Goal: Information Seeking & Learning: Learn about a topic

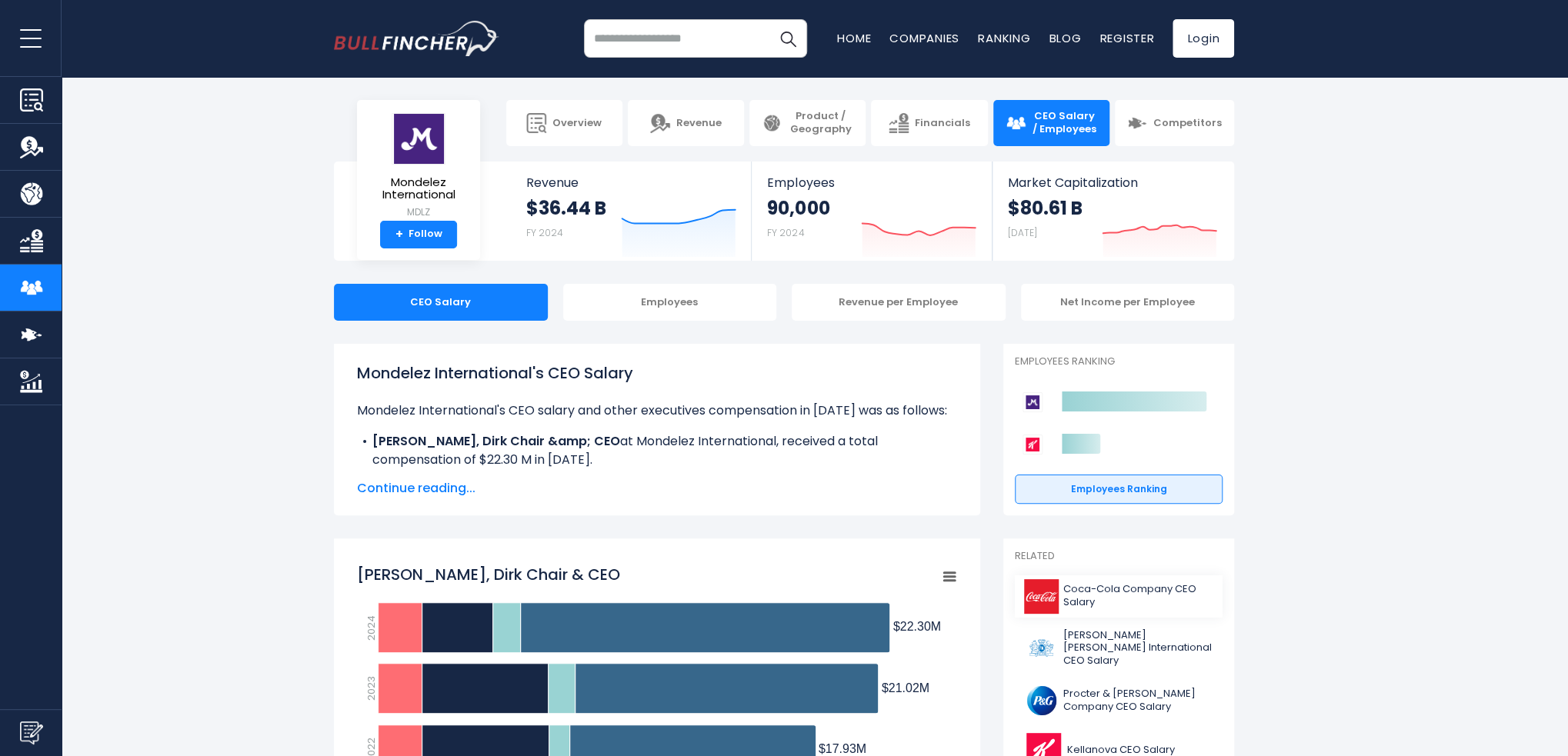
click at [1135, 591] on span "Coca-Cola Company CEO Salary" at bounding box center [1138, 596] width 150 height 26
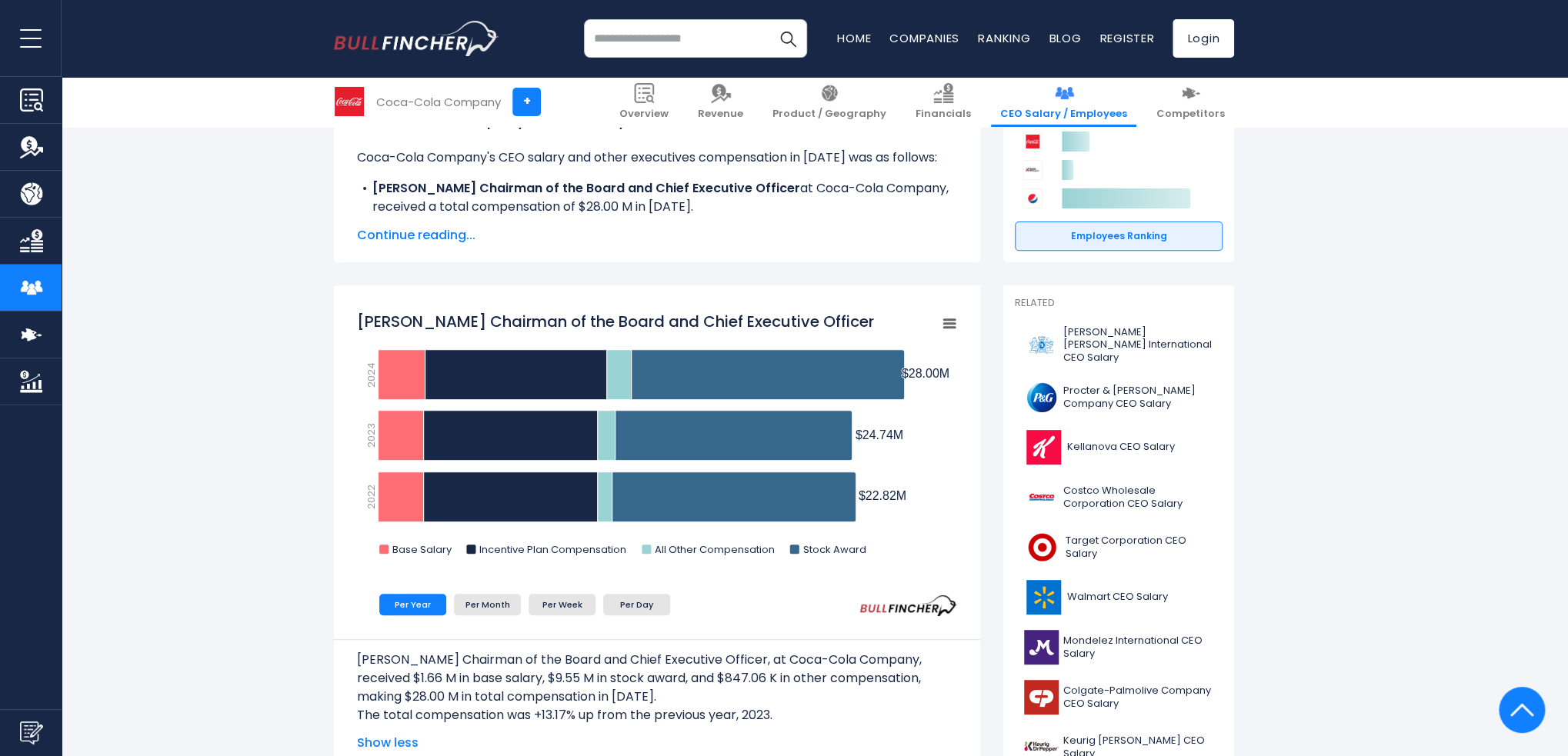
scroll to position [231, 0]
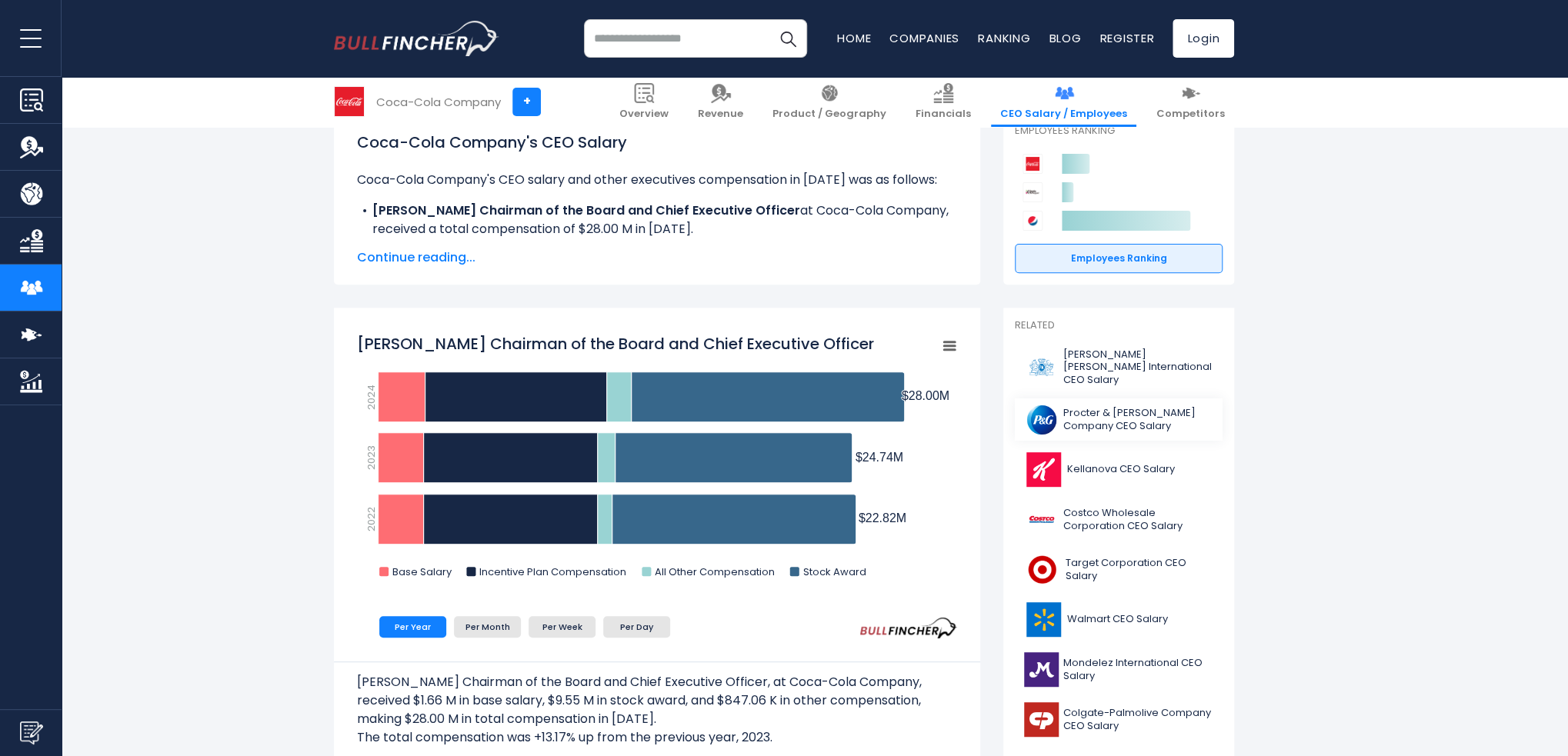
click at [1099, 423] on span "Procter & Gamble Company CEO Salary" at bounding box center [1138, 420] width 150 height 26
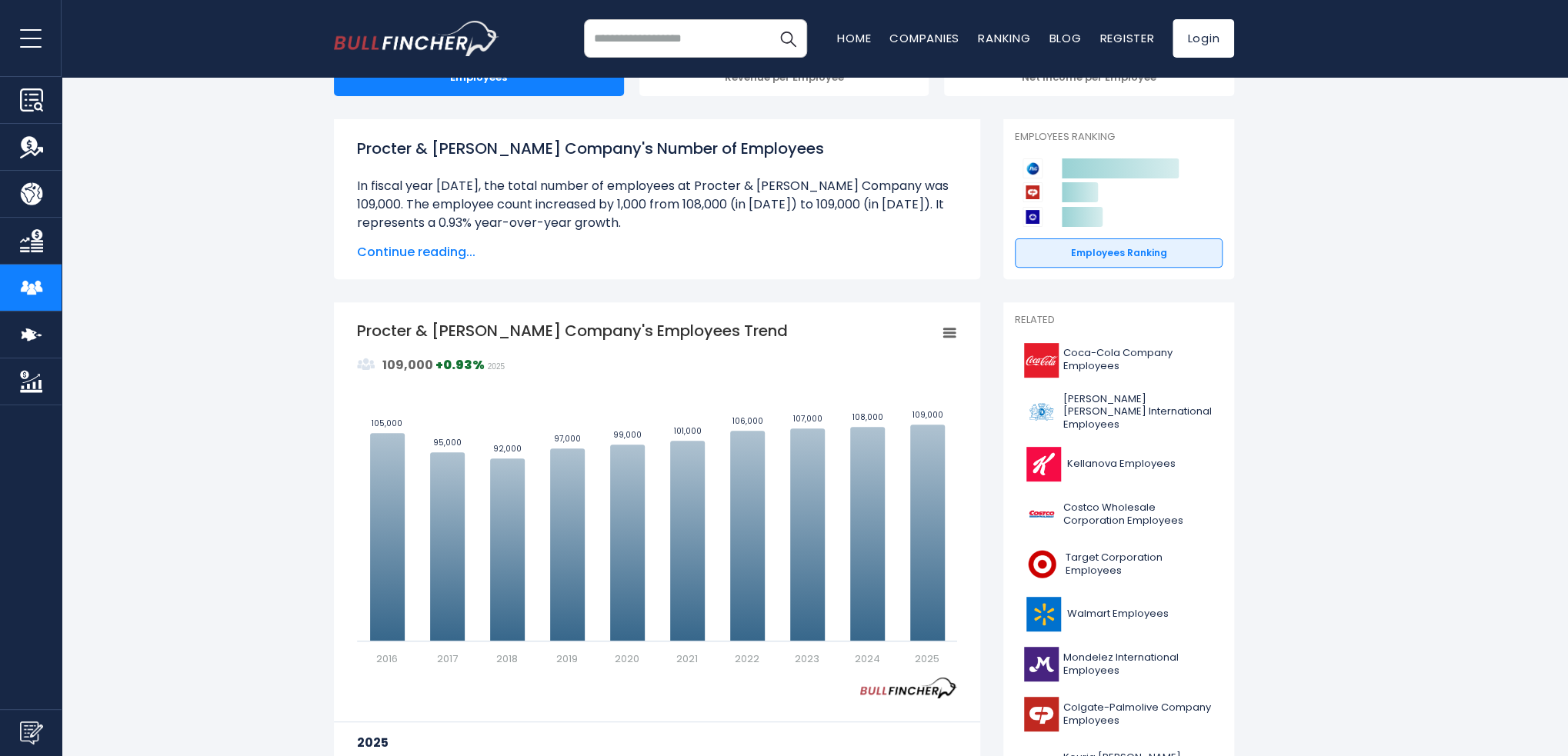
scroll to position [539, 0]
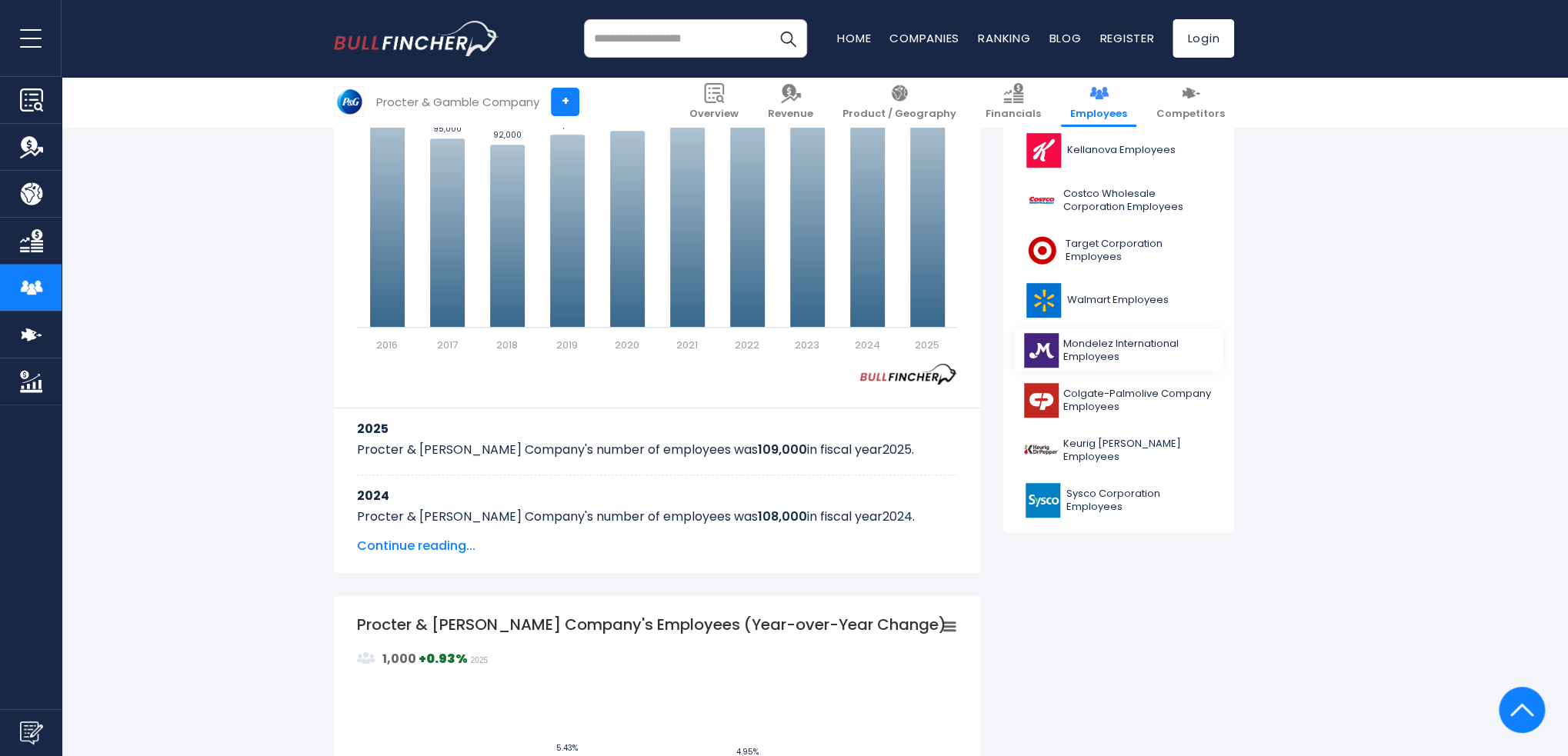
click at [1110, 338] on span "Mondelez International Employees" at bounding box center [1138, 351] width 150 height 26
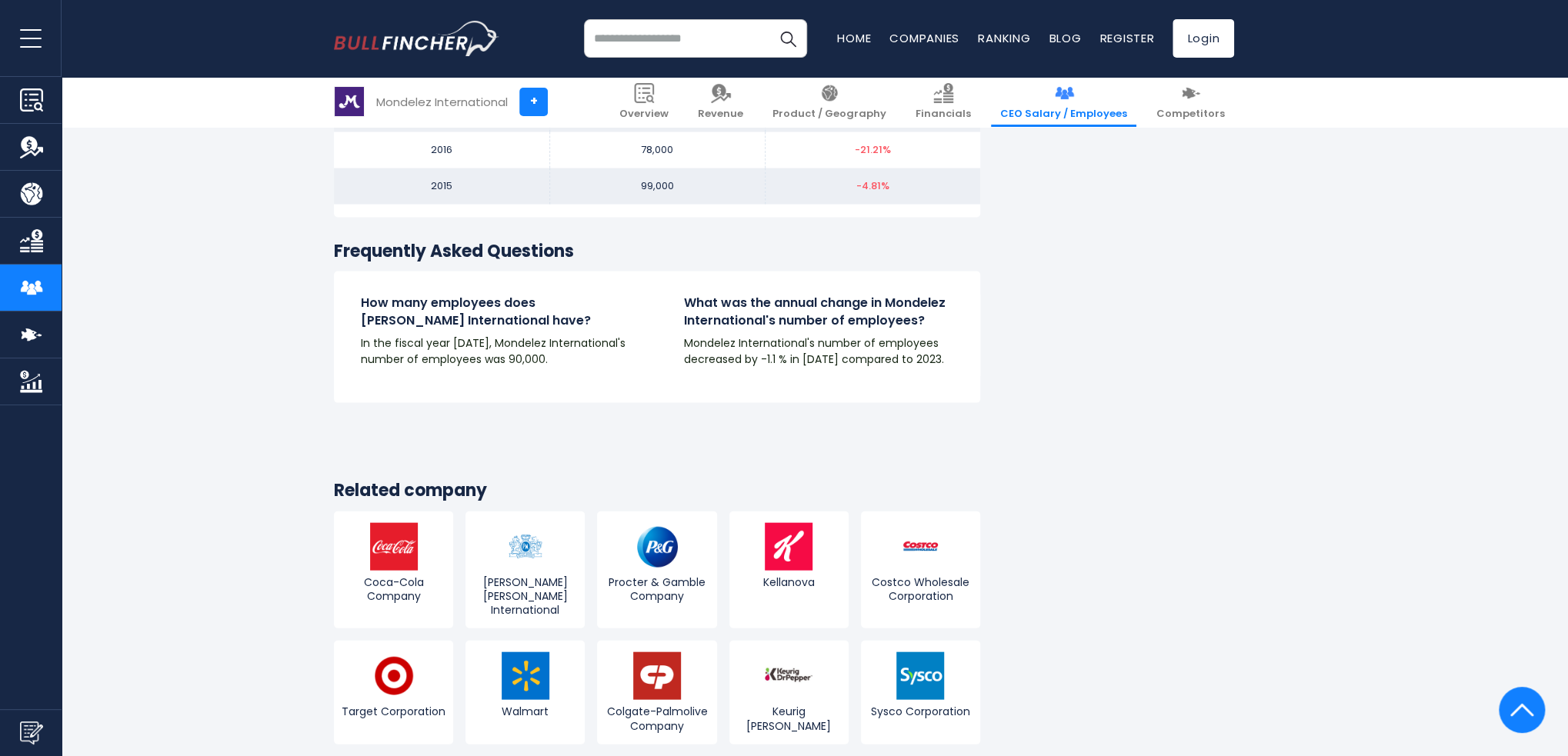
scroll to position [2000, 0]
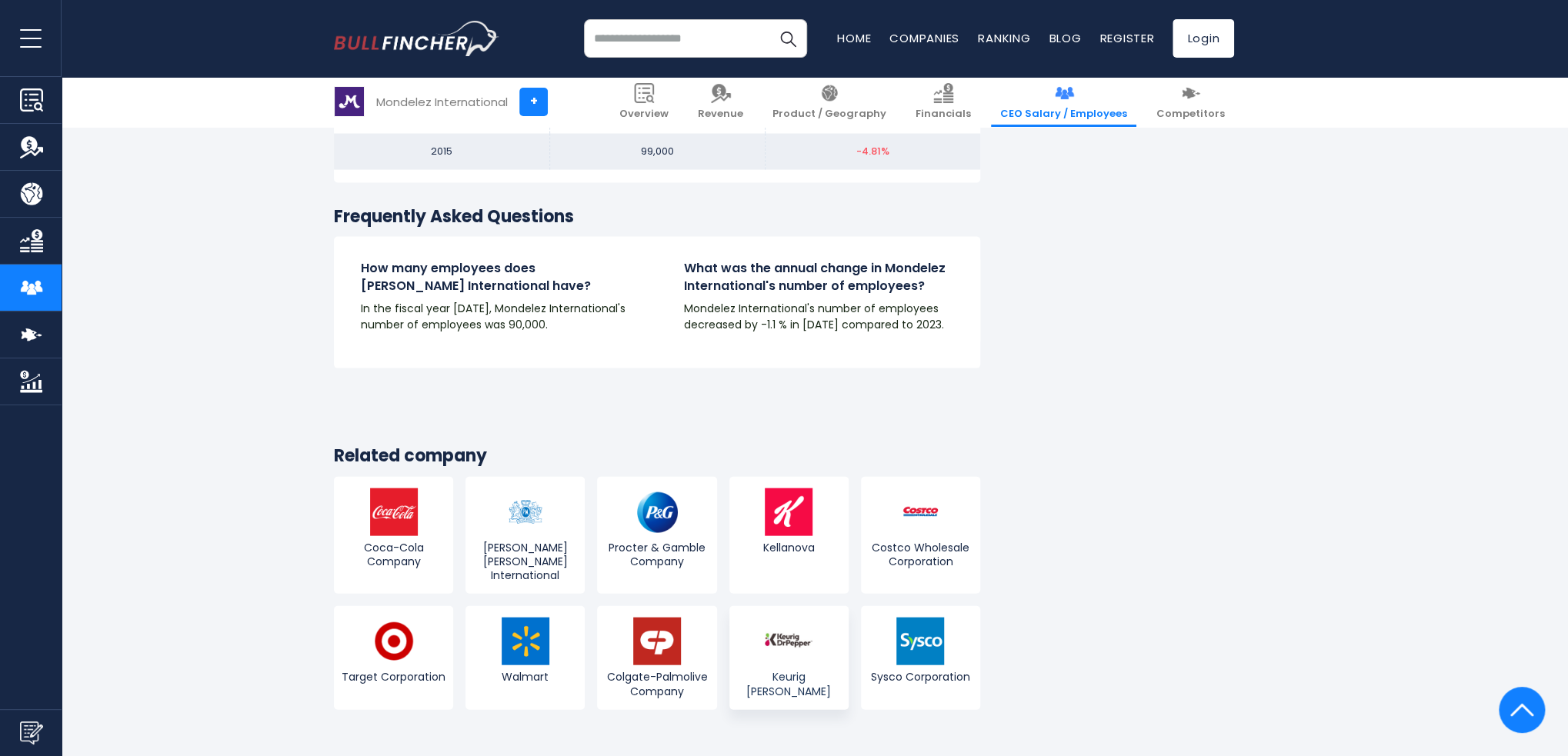
click at [782, 618] on img at bounding box center [789, 642] width 47 height 47
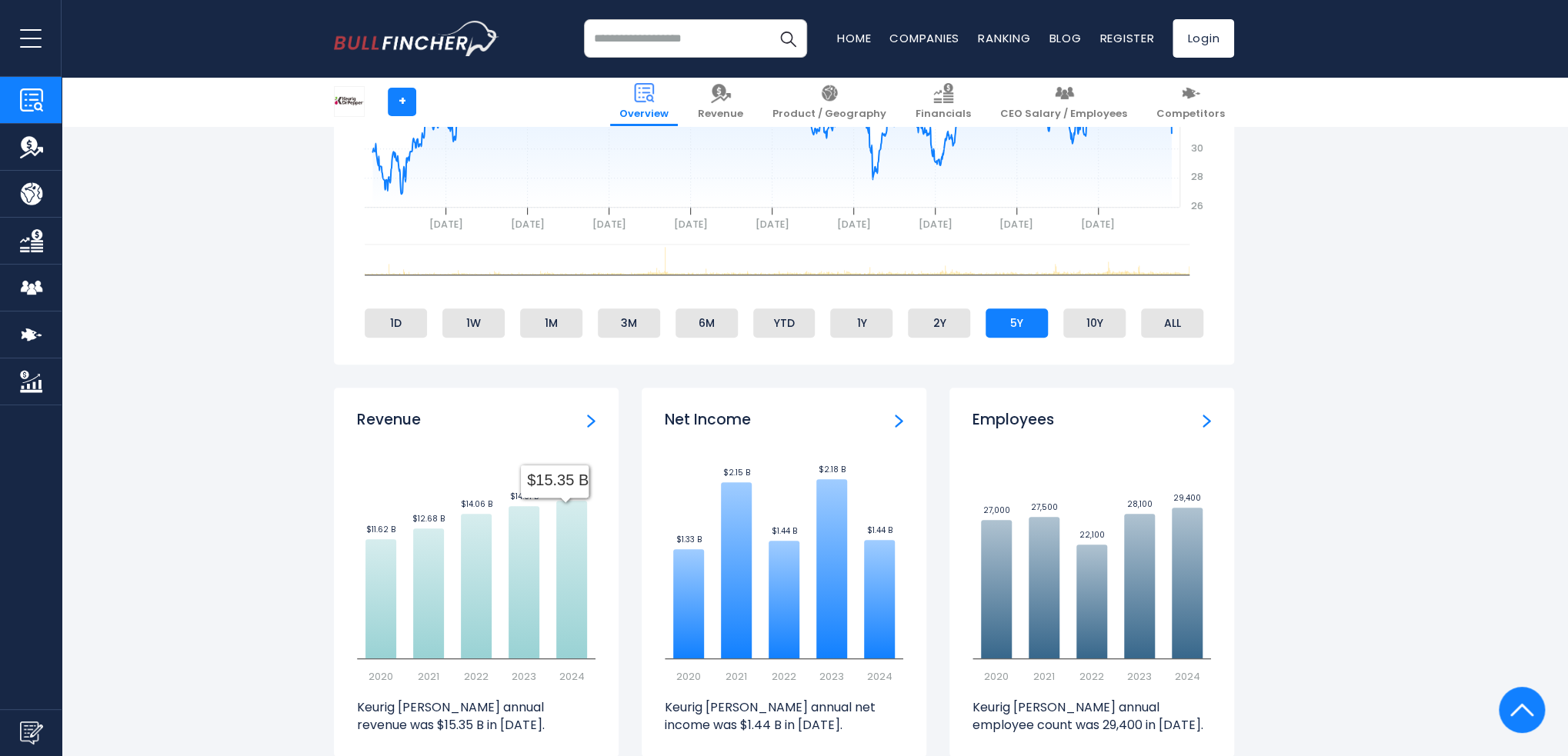
scroll to position [847, 0]
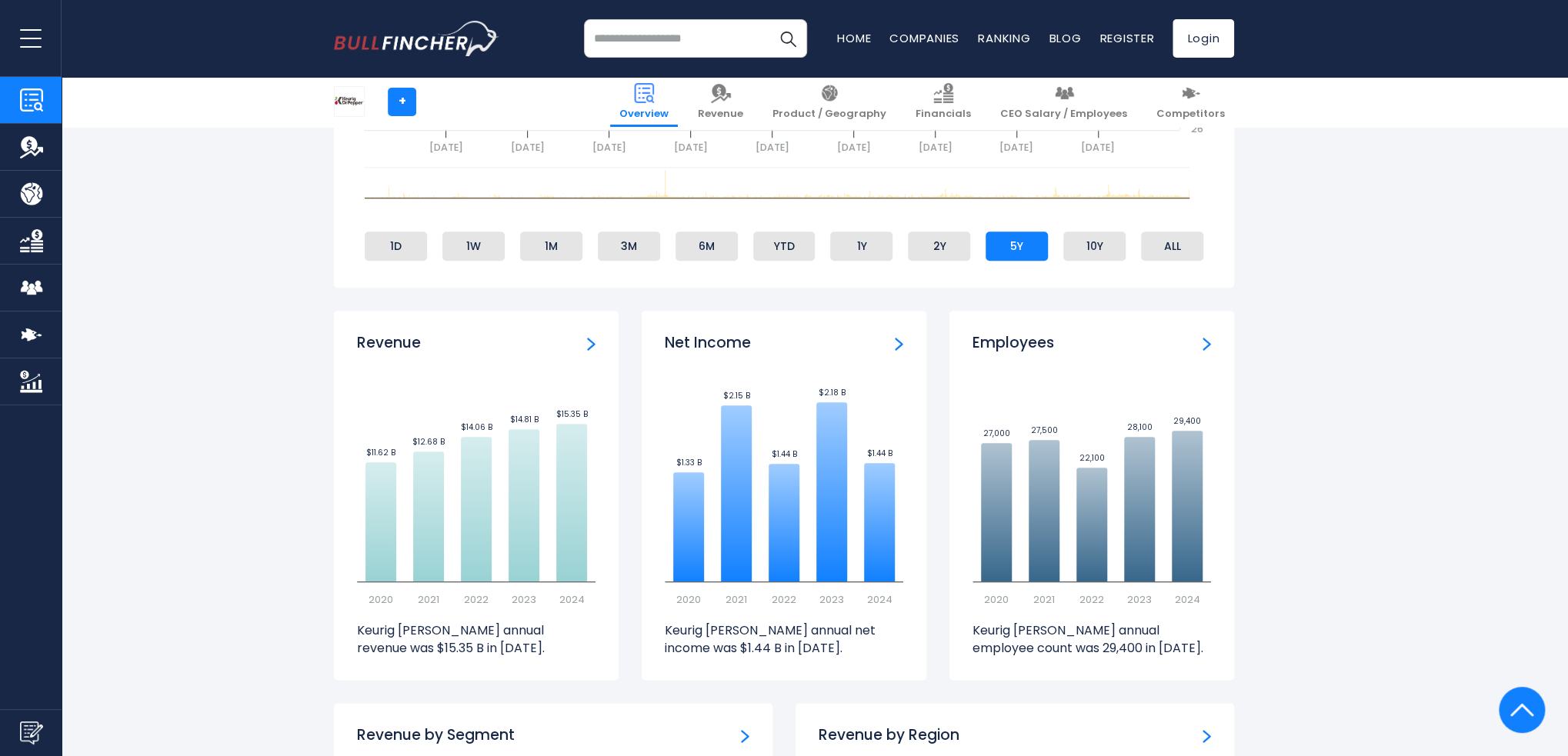
click at [1210, 344] on img "Employees" at bounding box center [1207, 344] width 9 height 14
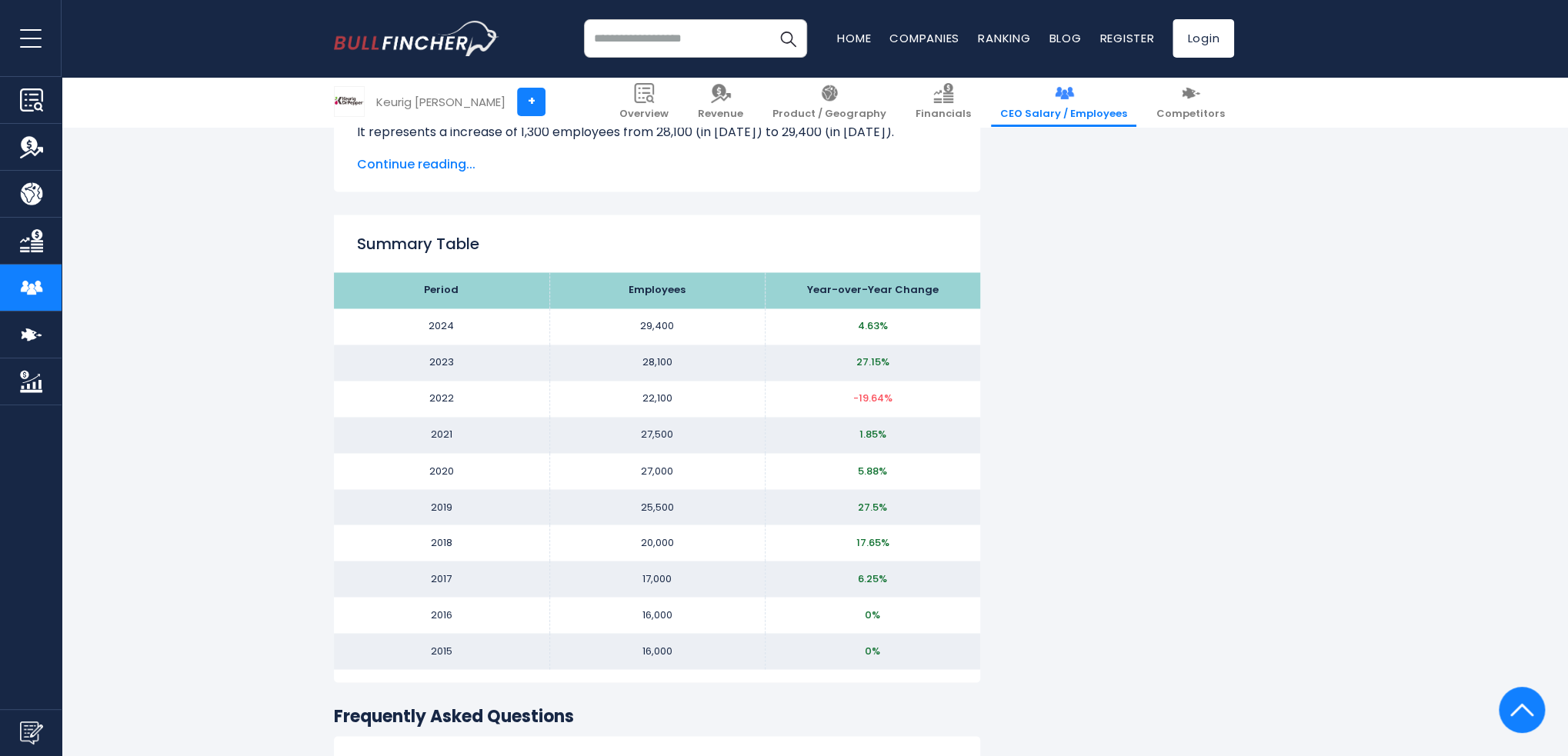
scroll to position [1923, 0]
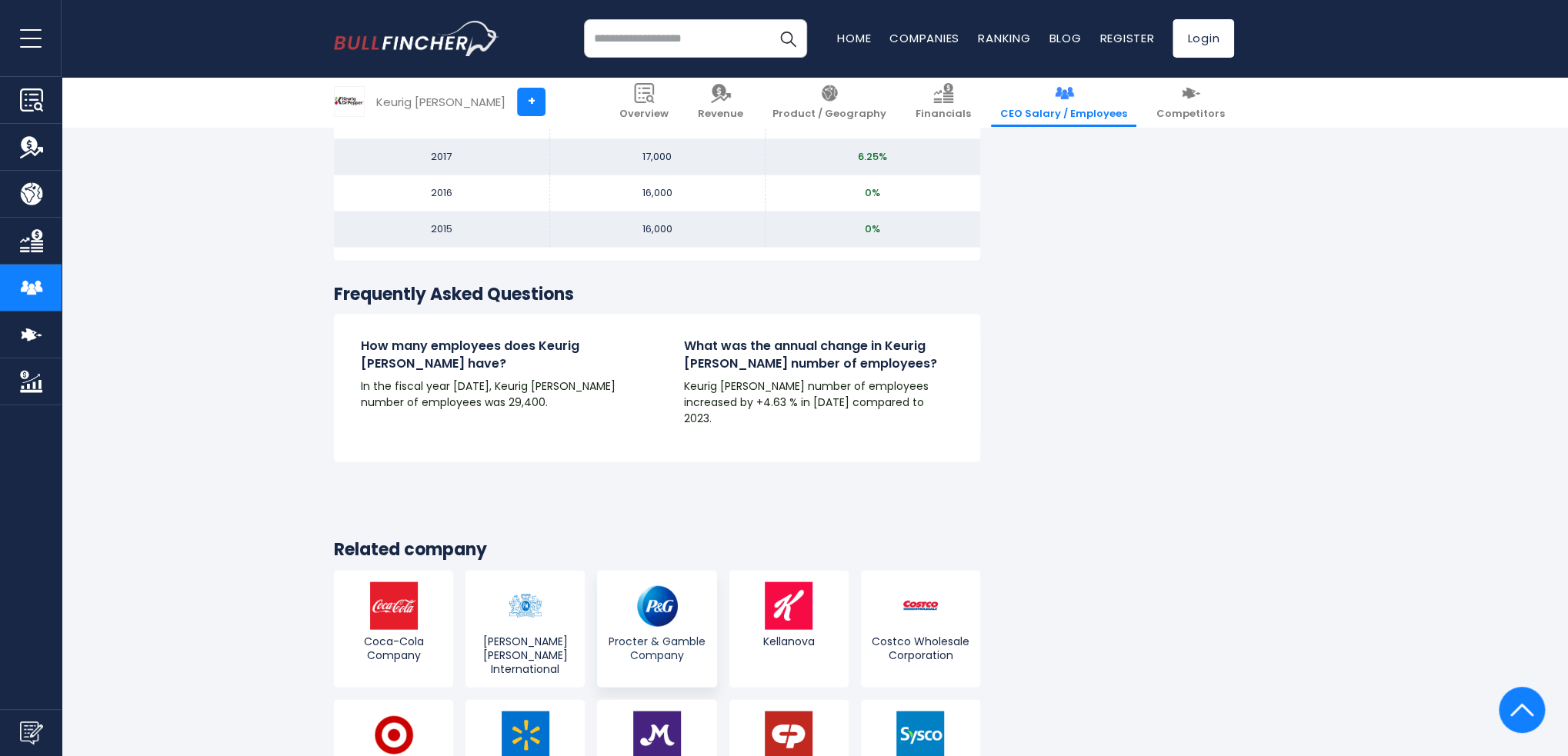
click at [663, 634] on span "Procter & Gamble Company" at bounding box center [656, 648] width 112 height 28
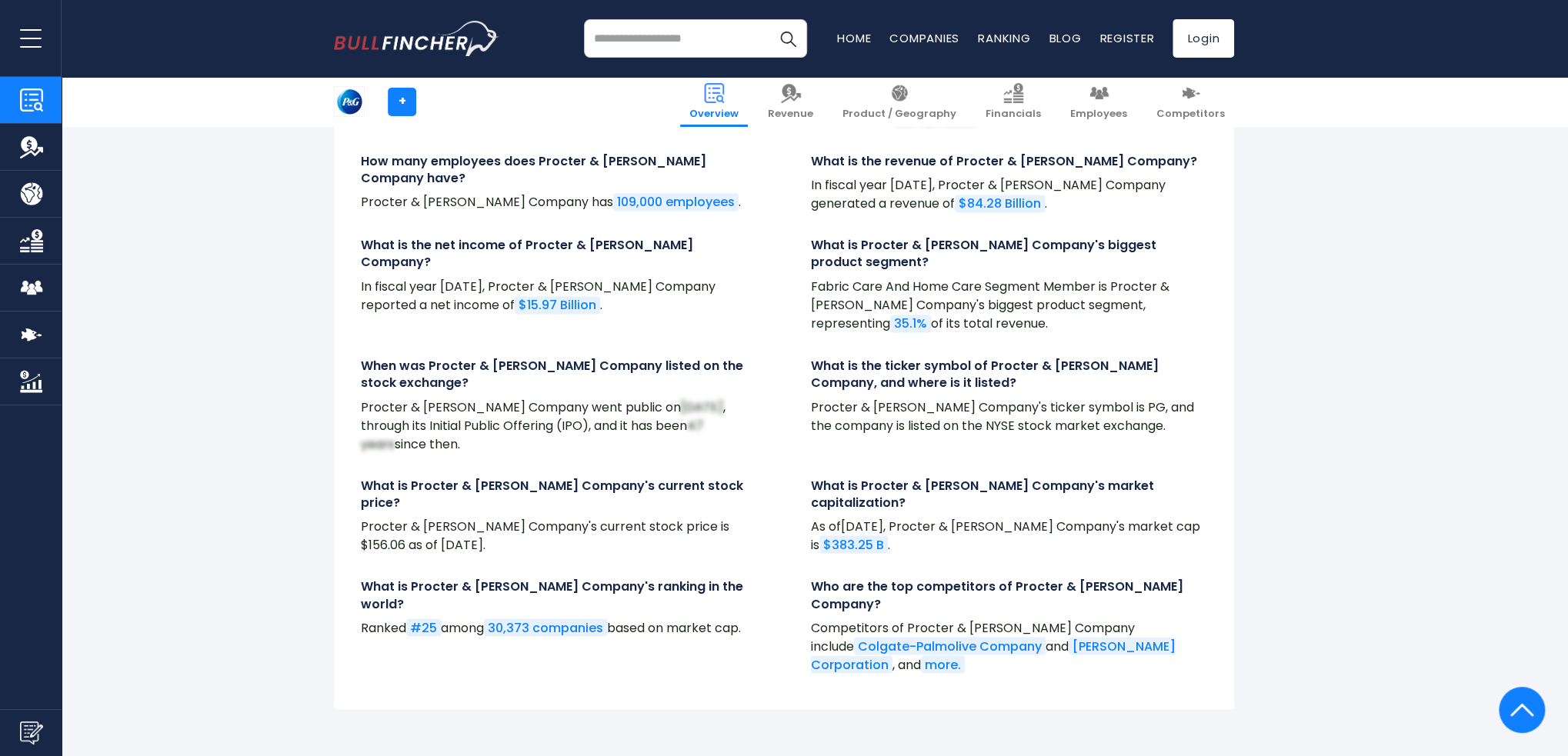
scroll to position [6001, 0]
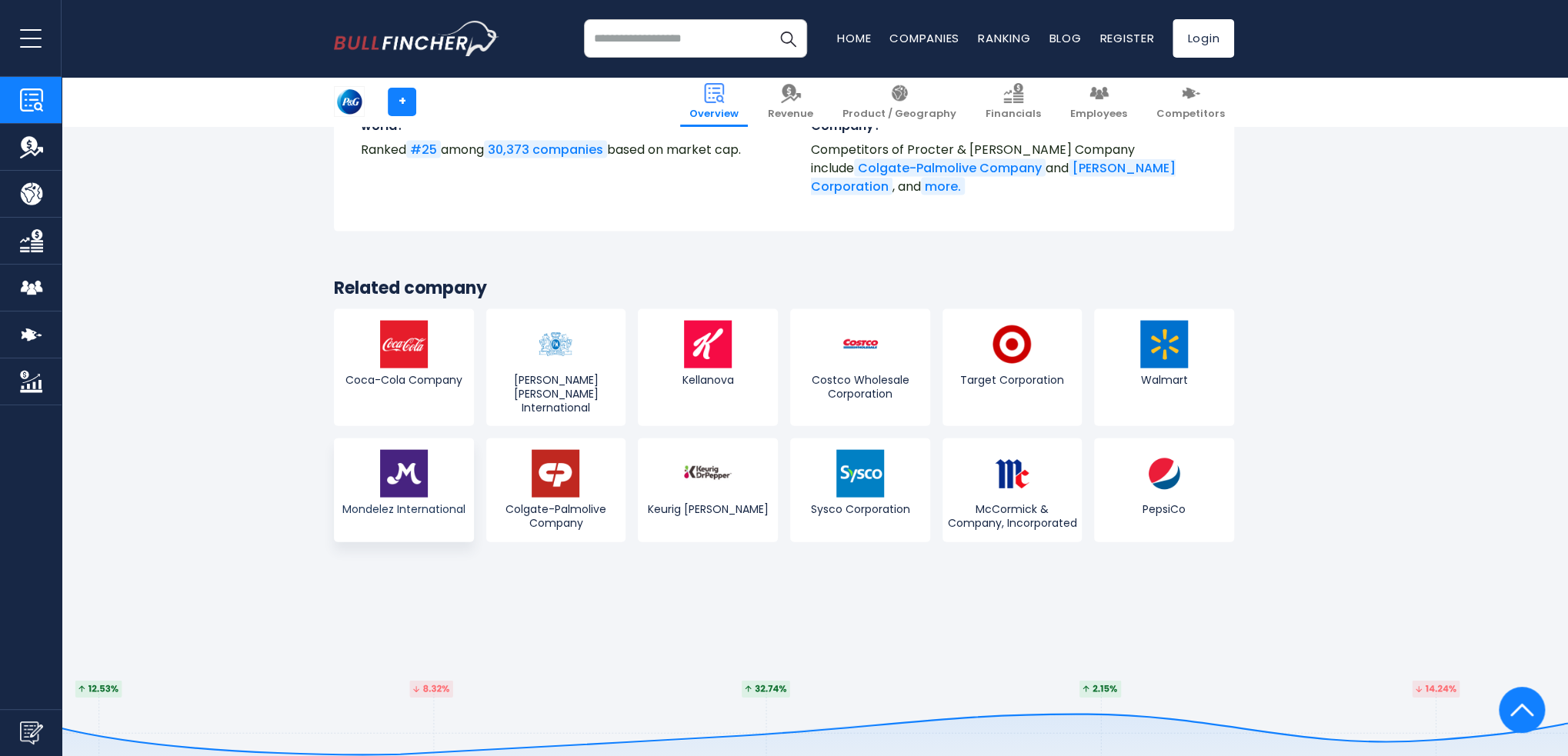
click at [423, 450] on img at bounding box center [404, 474] width 47 height 47
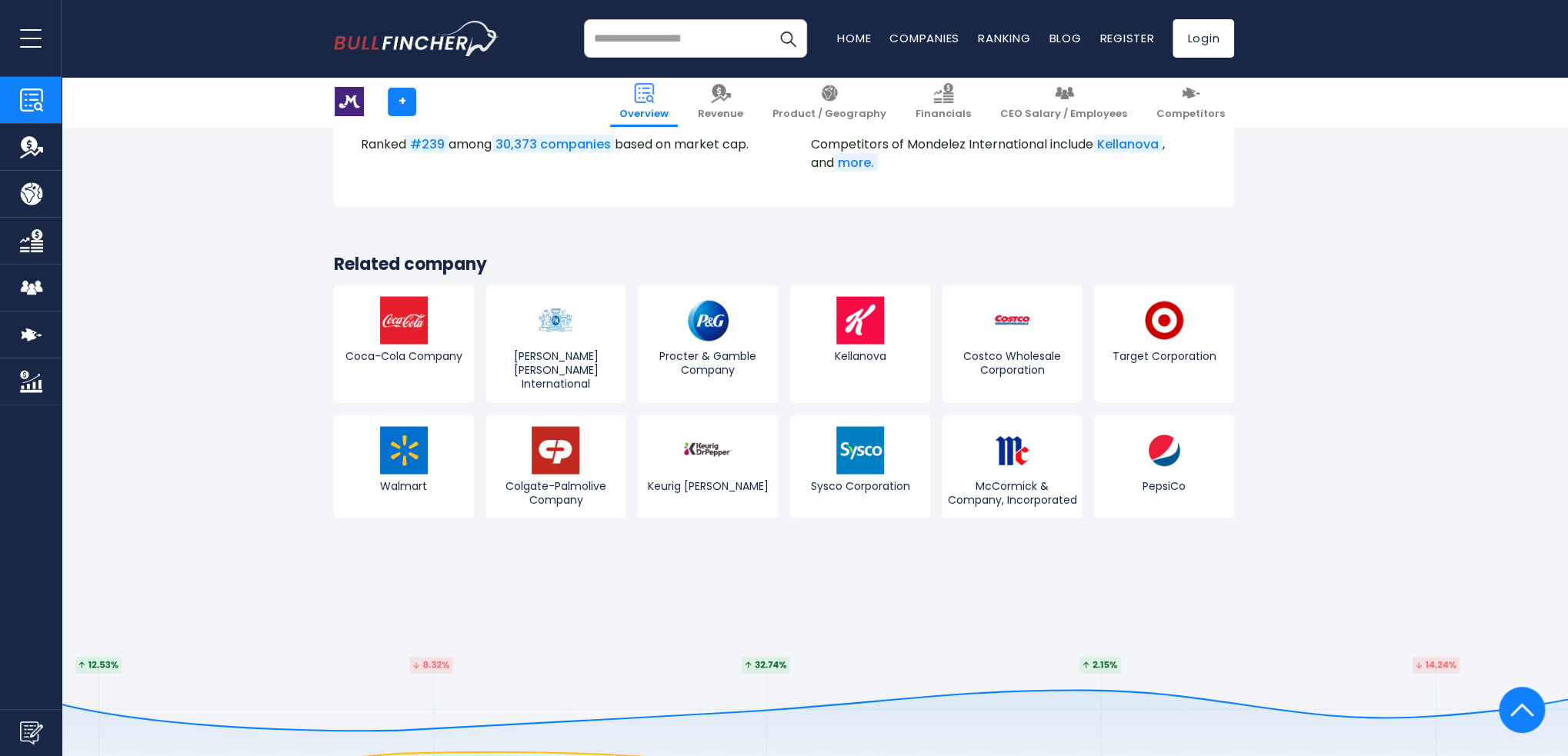
scroll to position [5769, 0]
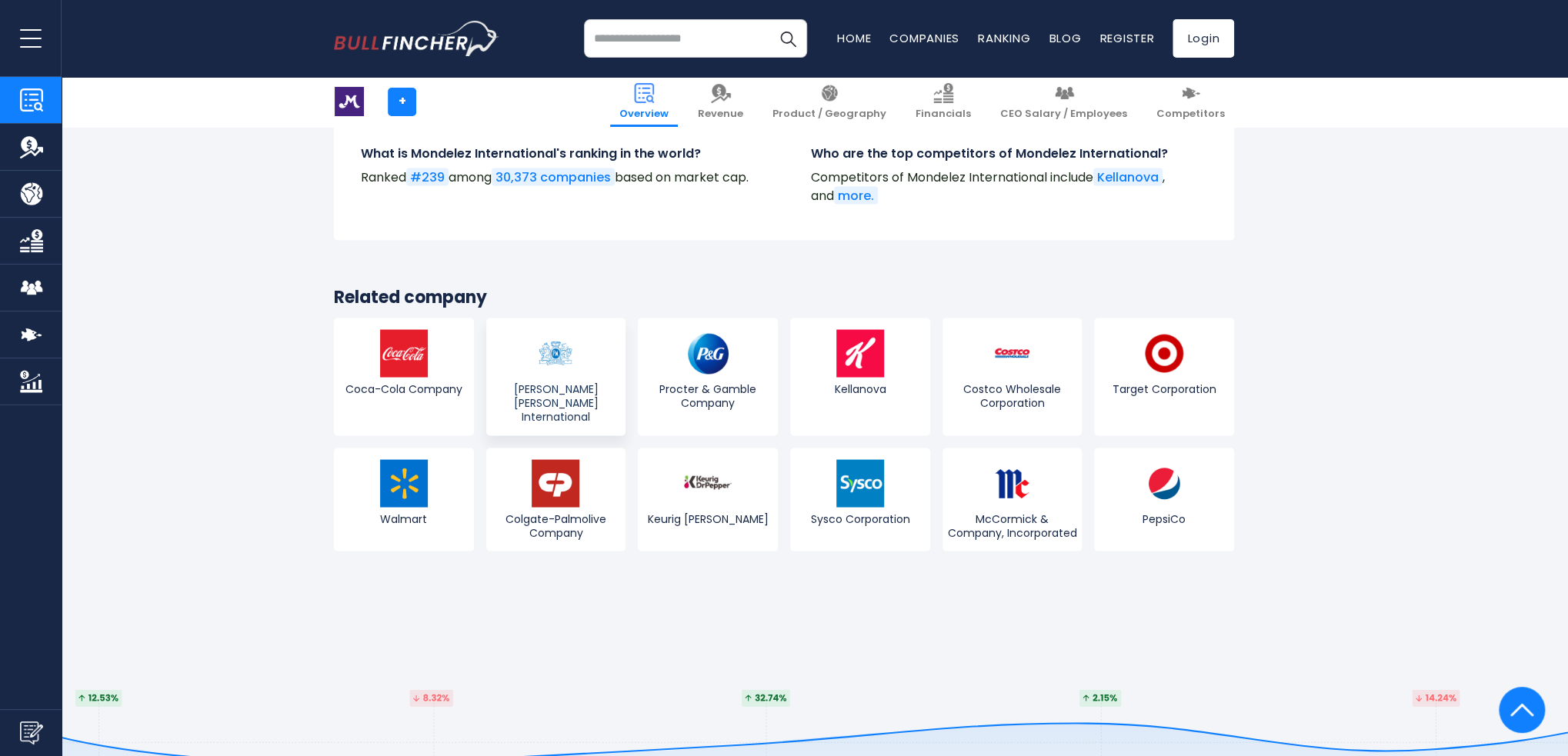
click at [548, 330] on img at bounding box center [556, 353] width 47 height 47
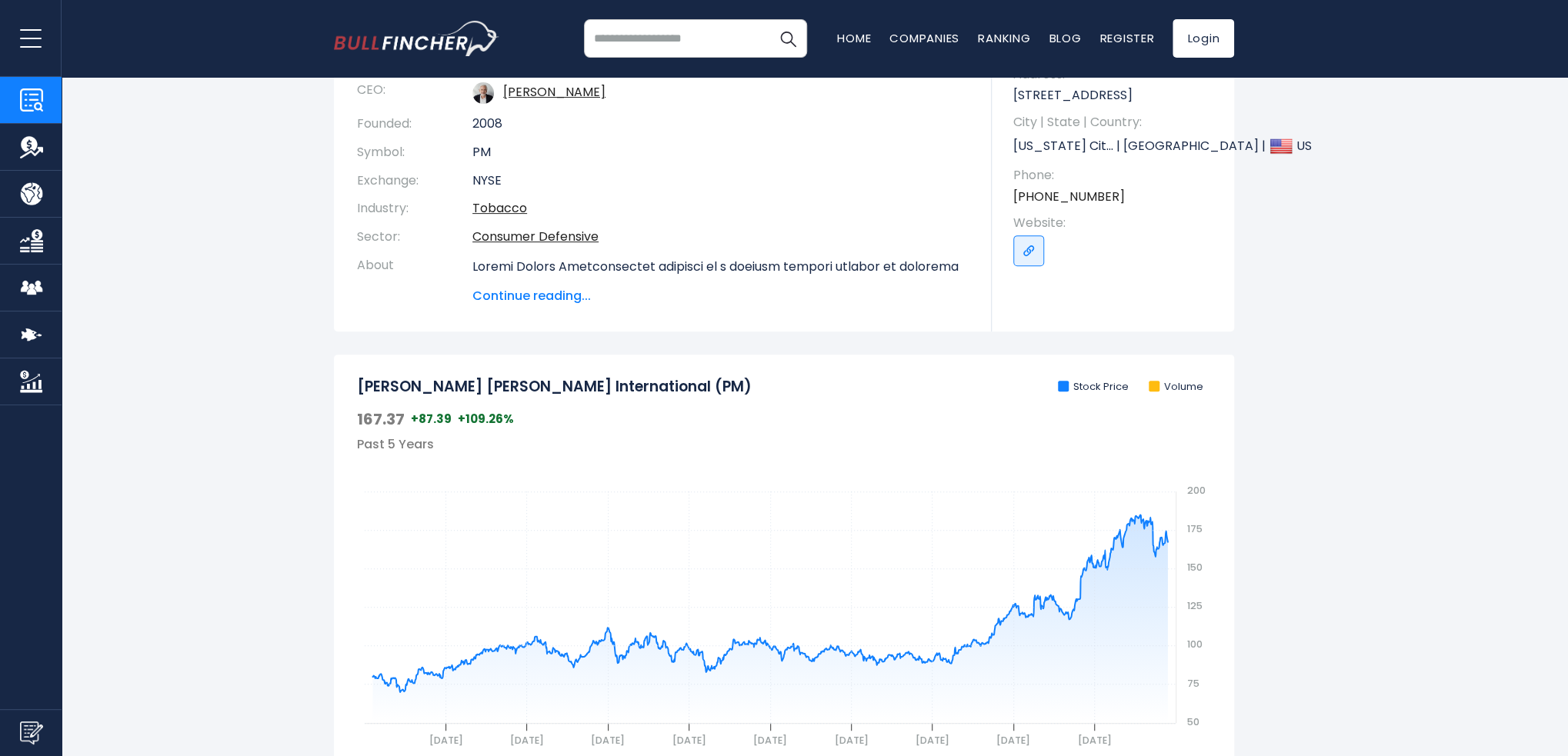
scroll to position [308, 0]
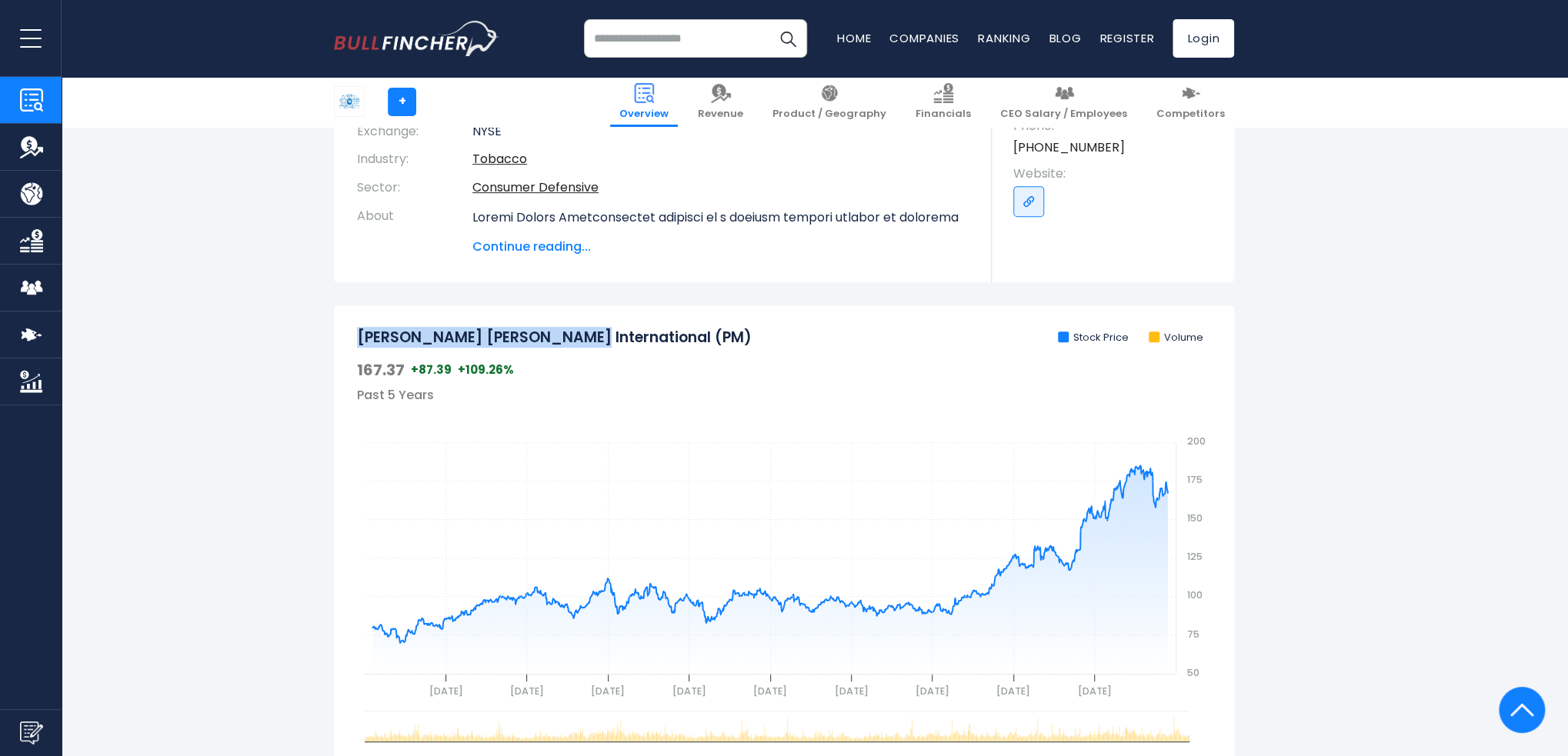
drag, startPoint x: 358, startPoint y: 335, endPoint x: 548, endPoint y: 329, distance: 190.1
click at [548, 329] on h2 "[PERSON_NAME] [PERSON_NAME] International (PM)" at bounding box center [554, 338] width 395 height 19
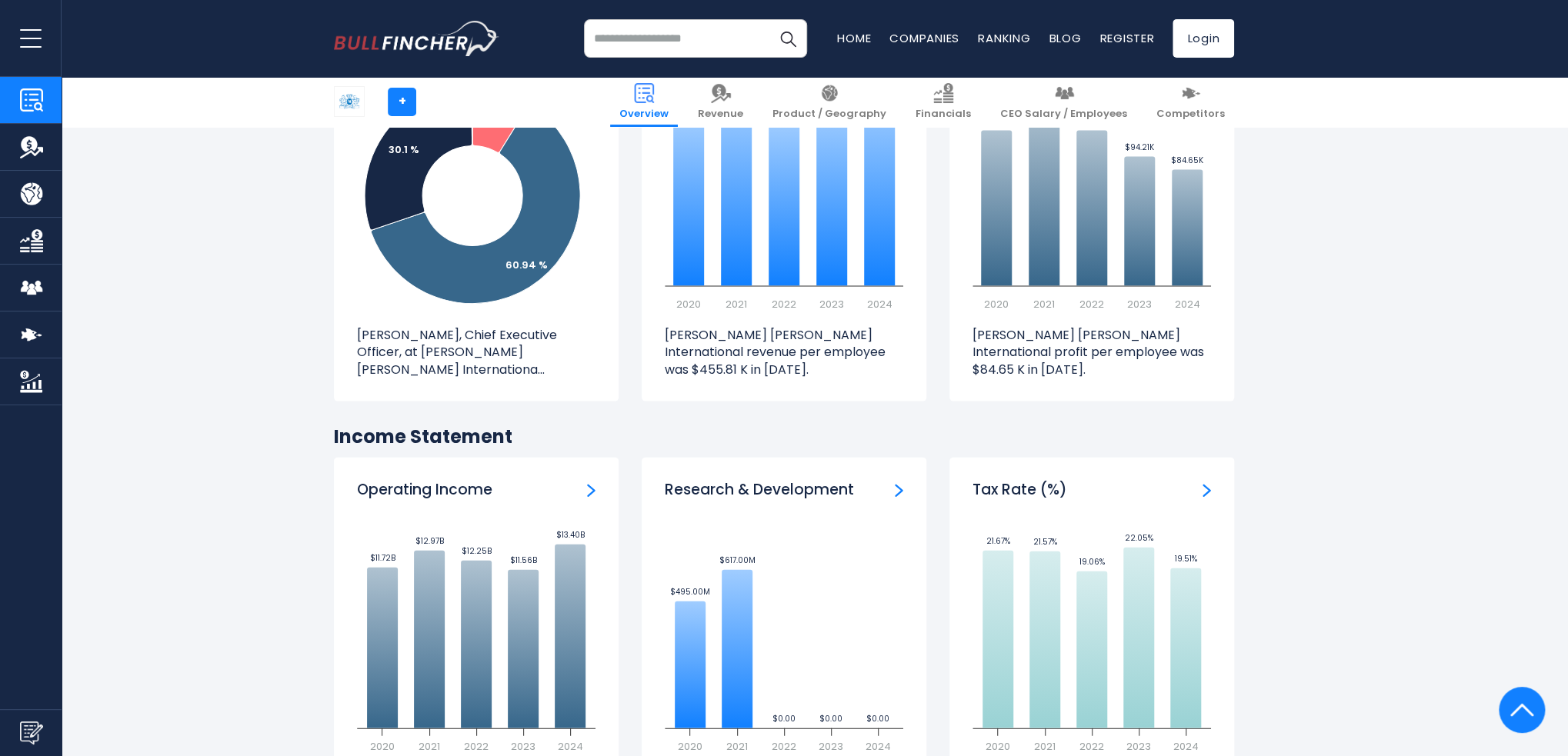
scroll to position [1692, 0]
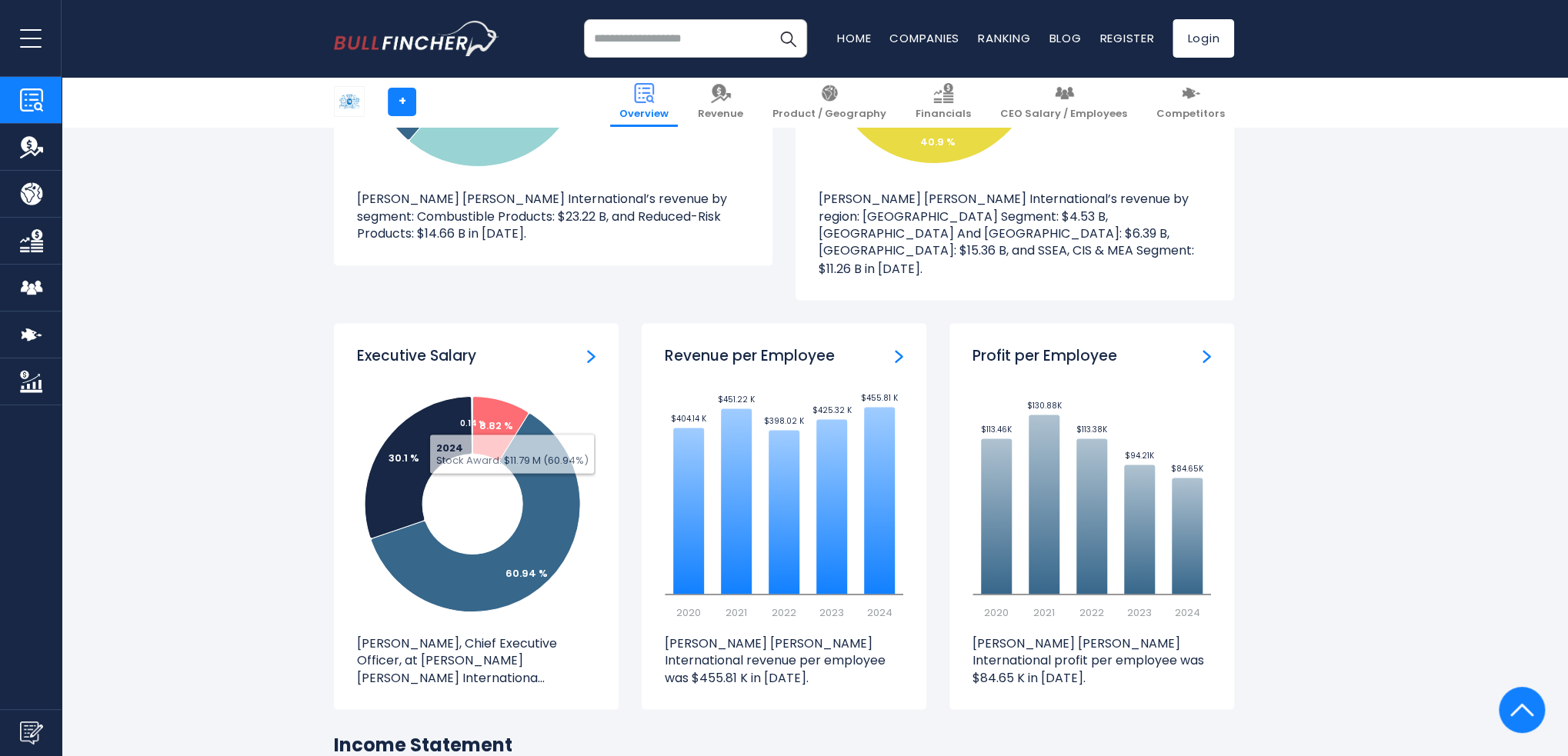
click at [587, 349] on img "ceo-salary" at bounding box center [592, 356] width 9 height 14
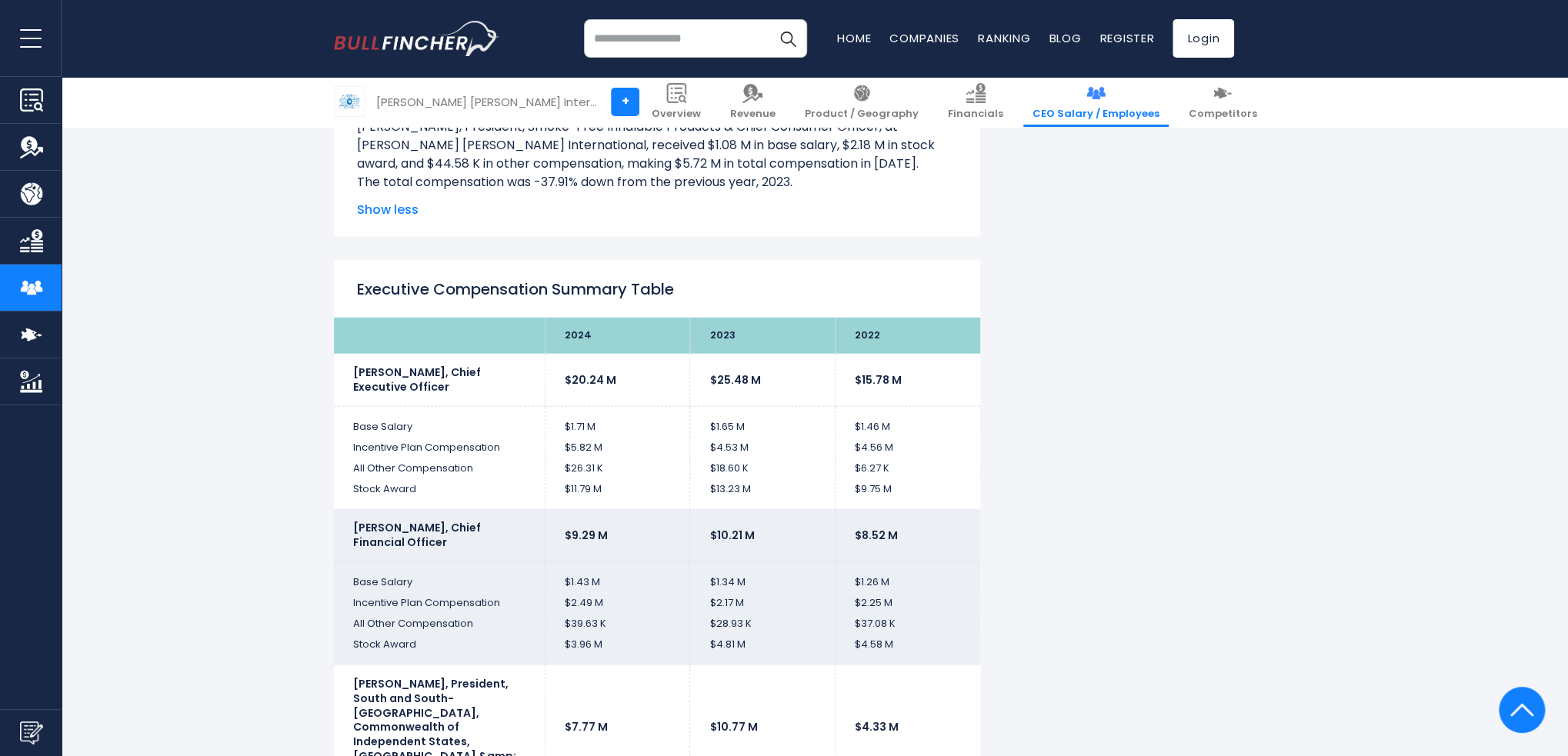
scroll to position [2846, 0]
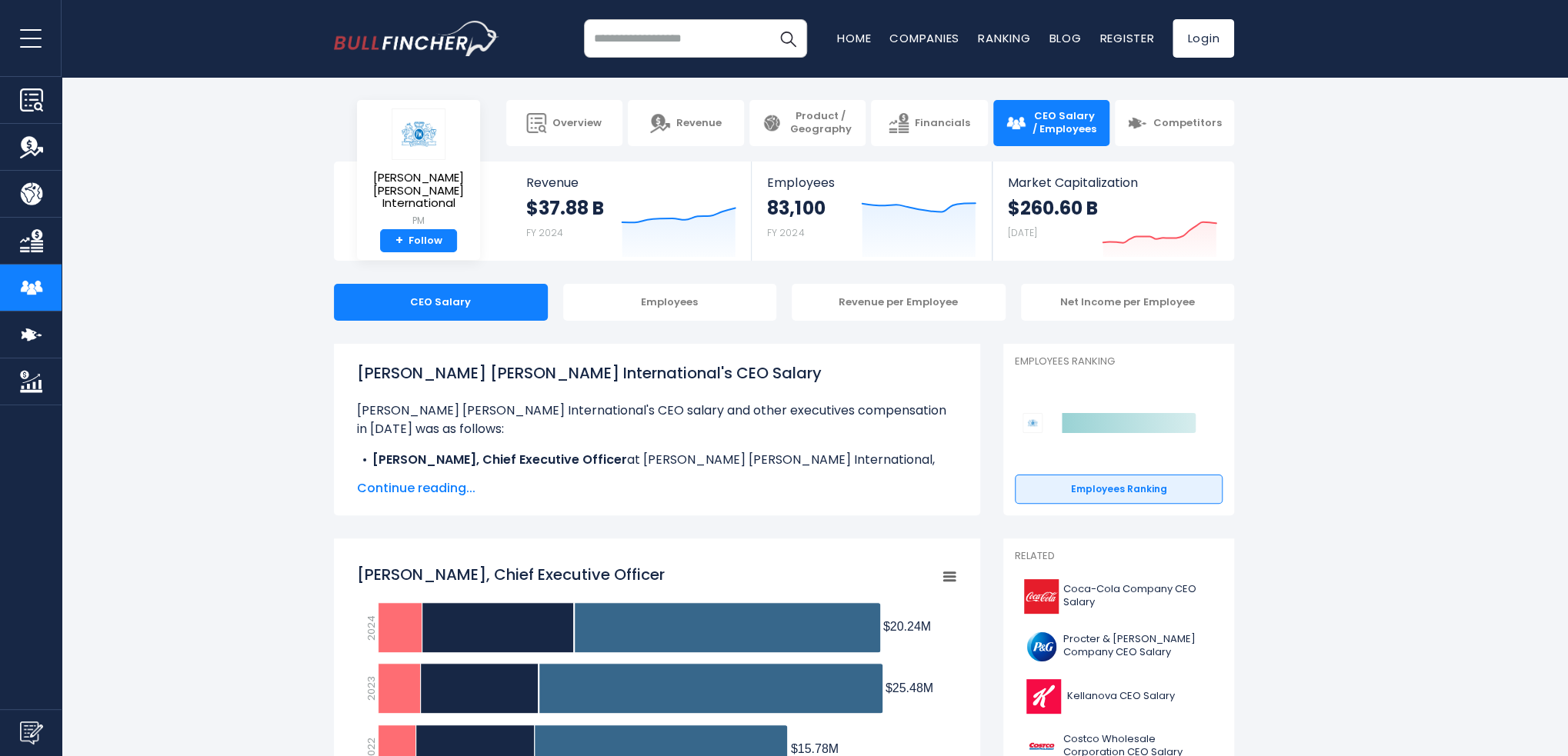
click at [673, 44] on input "search" at bounding box center [696, 39] width 223 height 39
drag, startPoint x: 671, startPoint y: 39, endPoint x: 455, endPoint y: 55, distance: 216.6
click at [456, 55] on div "******* Recent searches Trending searches Apple Overview" at bounding box center [784, 39] width 901 height 77
type input "***"
click at [769, 19] on button "Search" at bounding box center [788, 39] width 39 height 39
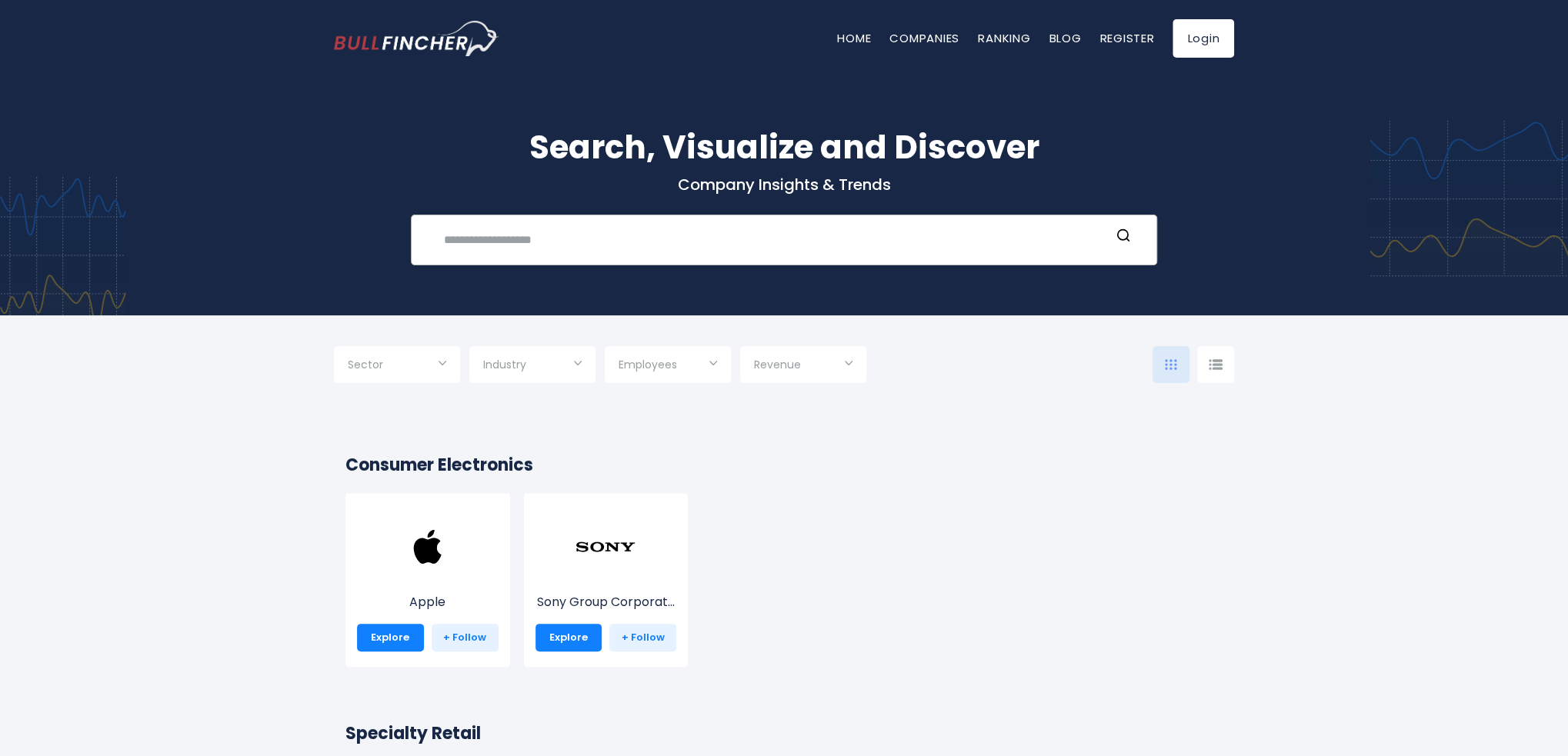
click at [557, 245] on input "text" at bounding box center [772, 239] width 675 height 28
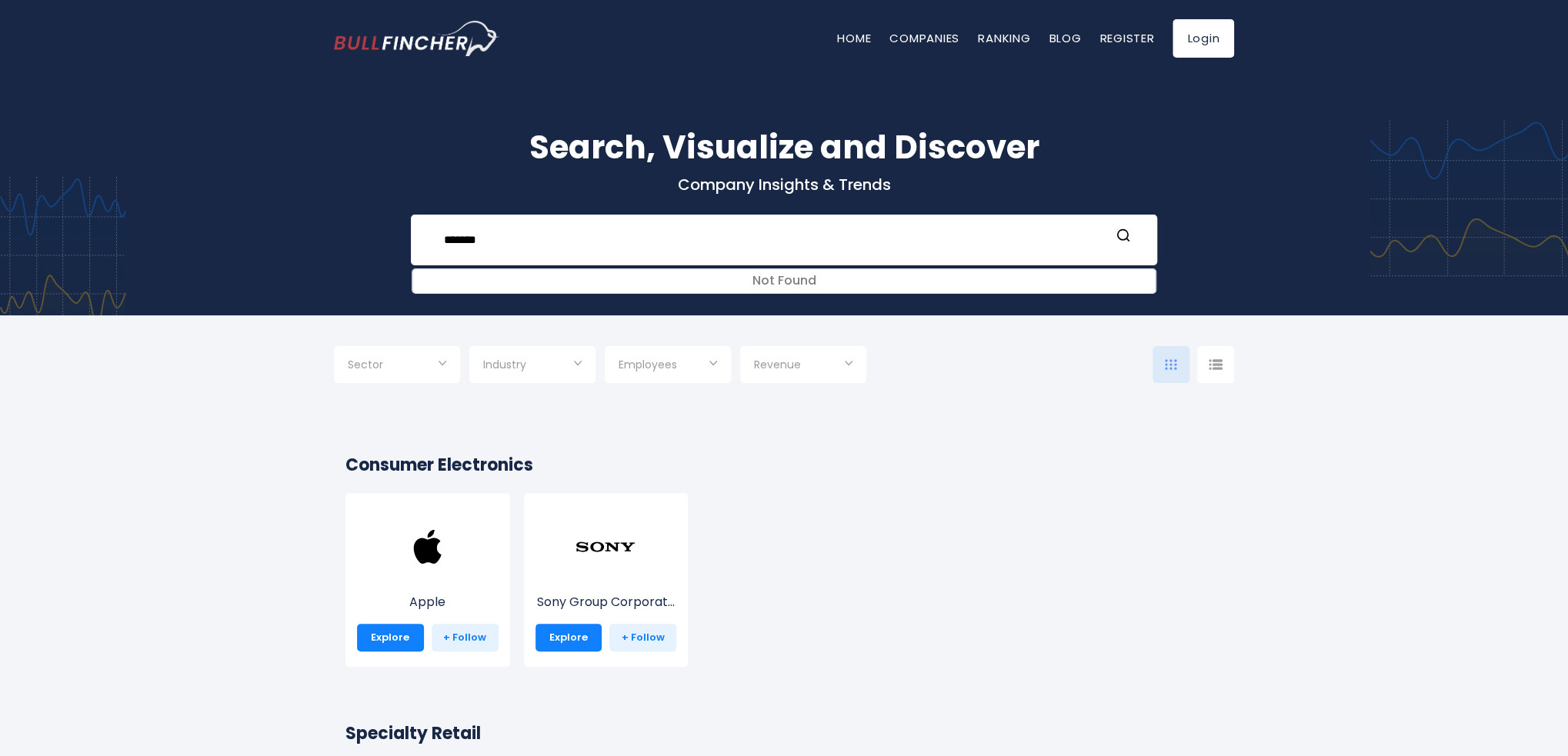
drag, startPoint x: 613, startPoint y: 249, endPoint x: 140, endPoint y: 227, distance: 473.5
click at [140, 227] on div "Search, Visualize and Discover Company Insights & Trends ******* Not Found Rece…" at bounding box center [784, 185] width 1568 height 262
drag, startPoint x: 601, startPoint y: 255, endPoint x: 139, endPoint y: 234, distance: 462.5
click at [139, 234] on div "**********" at bounding box center [784, 185] width 1568 height 262
click at [518, 206] on div "**********" at bounding box center [784, 194] width 923 height 142
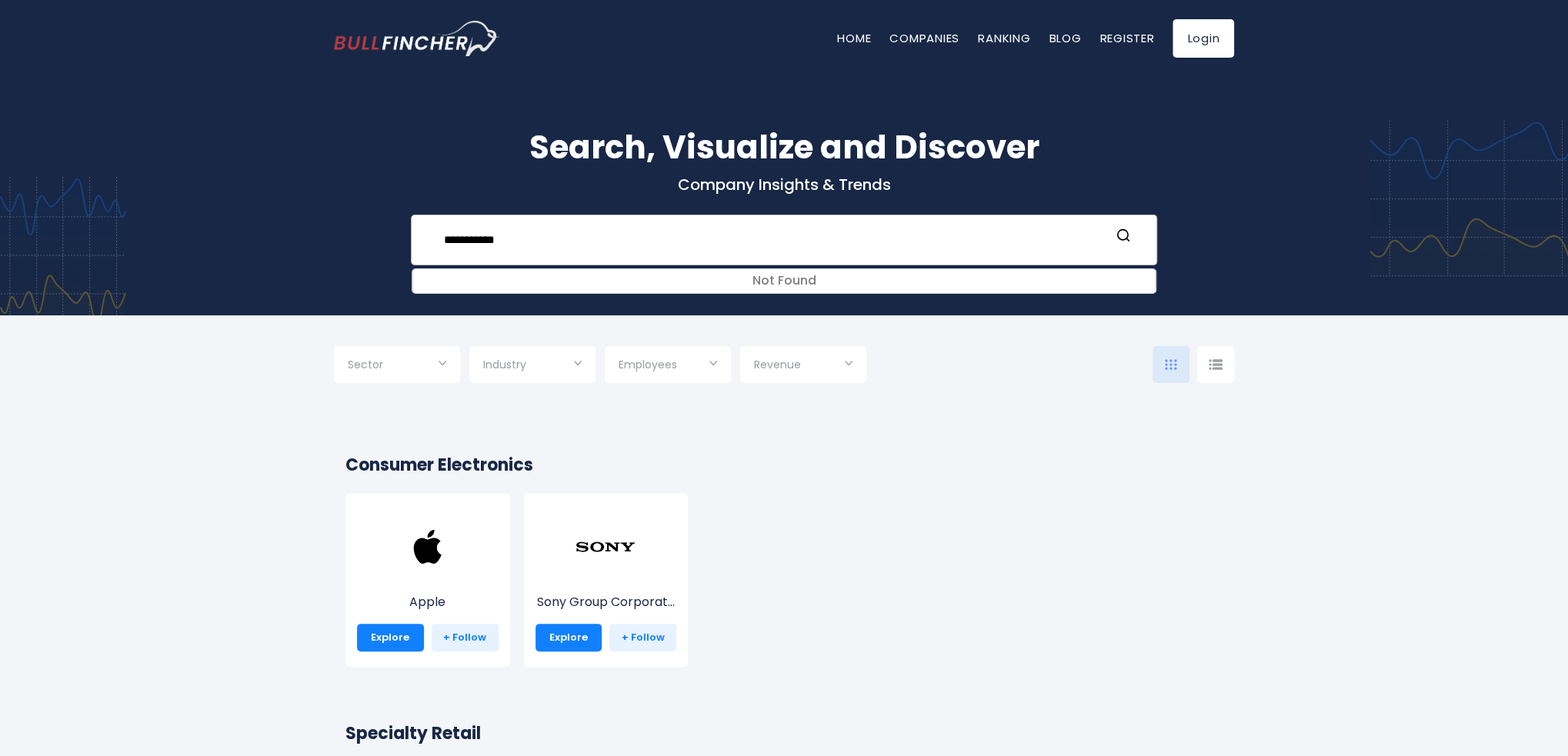
click at [557, 249] on input "**********" at bounding box center [772, 239] width 675 height 28
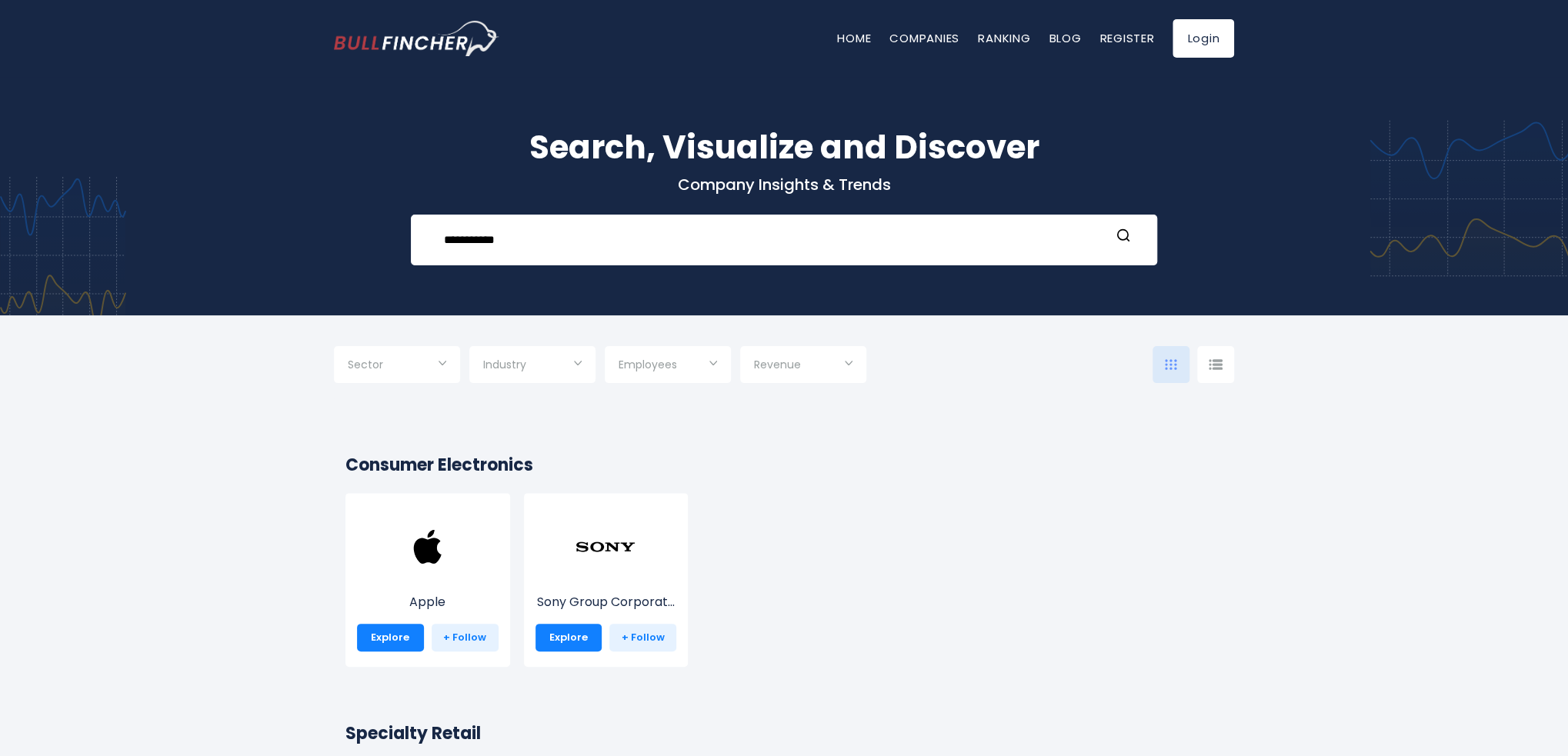
click at [250, 237] on div "**********" at bounding box center [784, 185] width 1568 height 262
type input "*****"
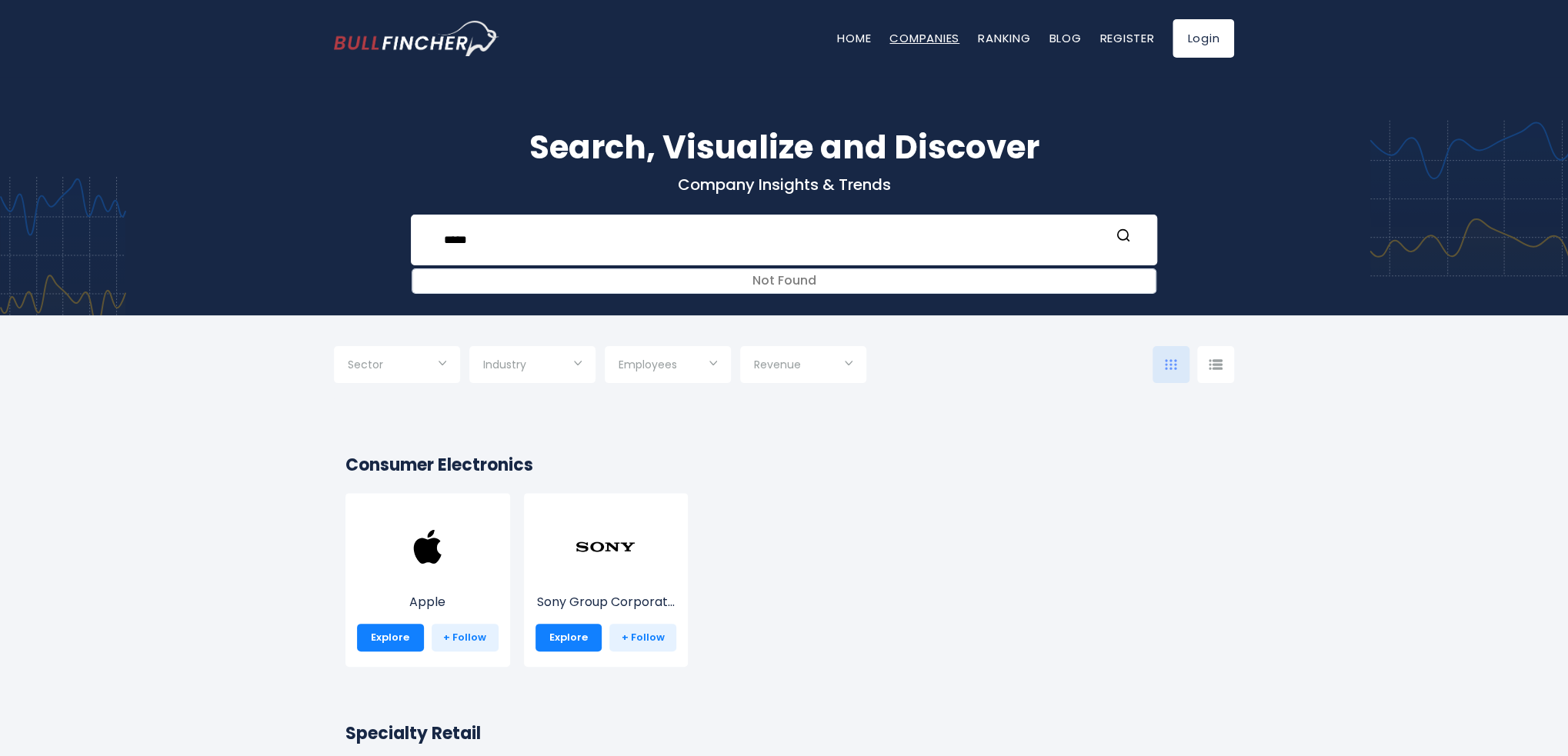
click at [915, 46] on link "Companies" at bounding box center [925, 38] width 70 height 16
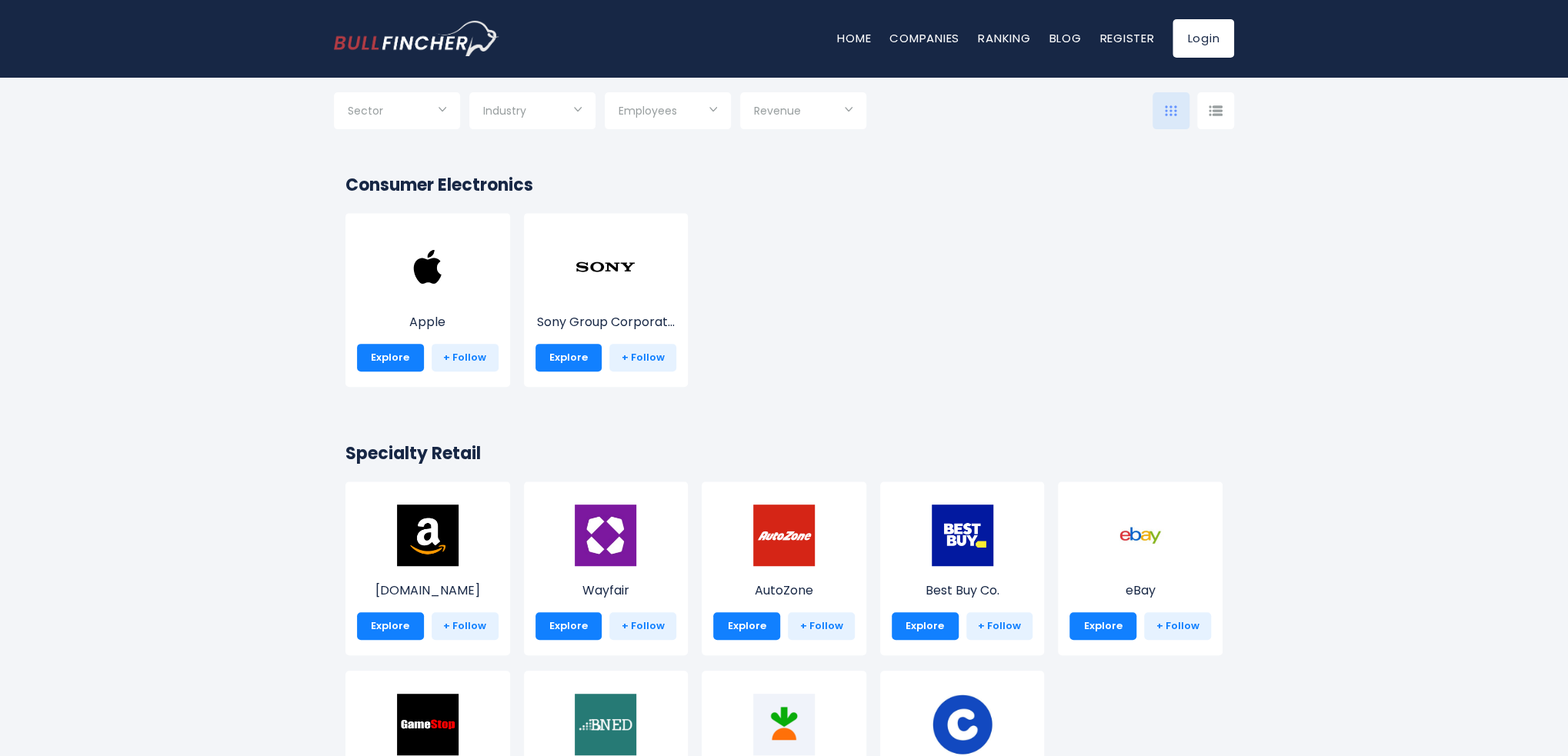
scroll to position [539, 0]
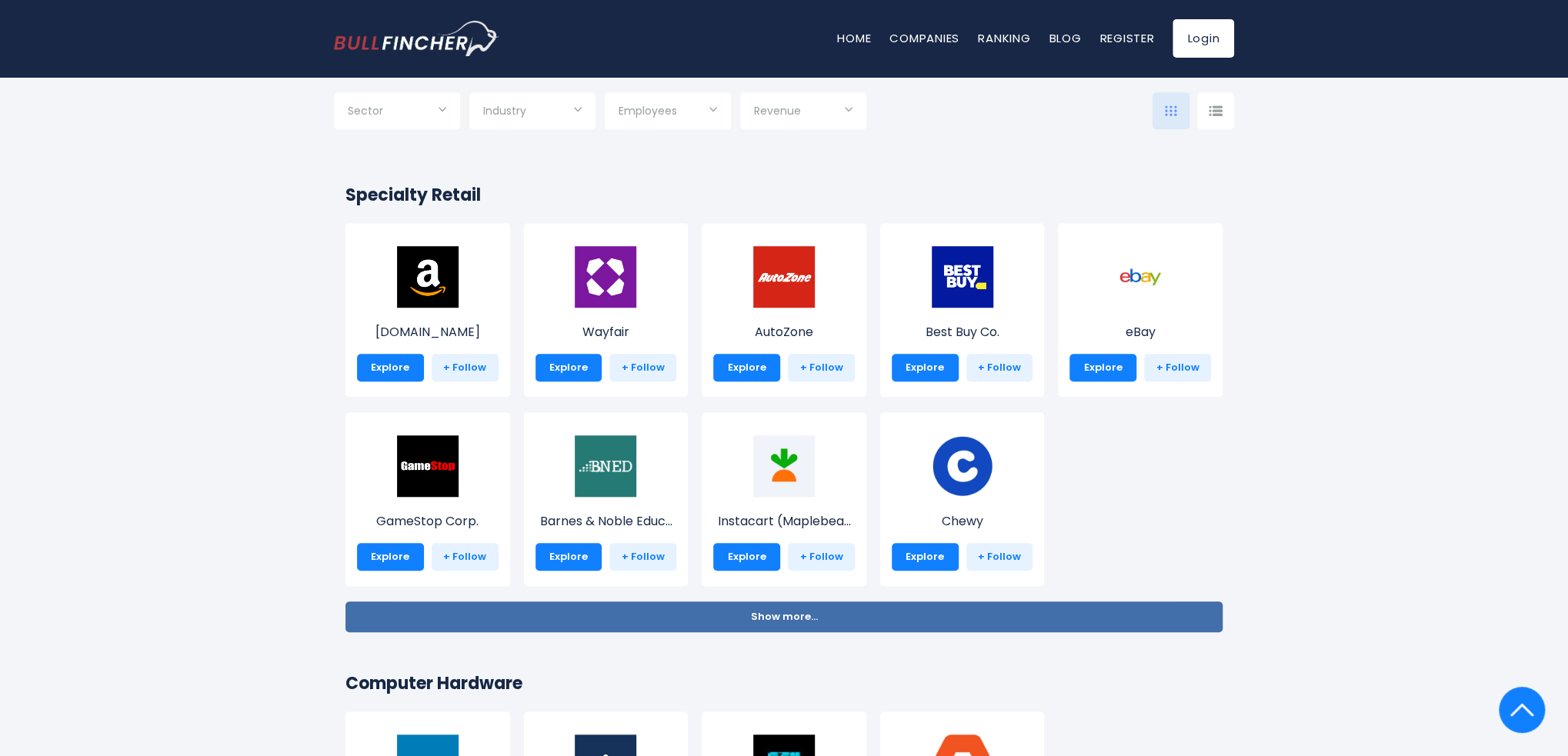
click at [779, 629] on button "Show more... Show less..." at bounding box center [784, 616] width 878 height 31
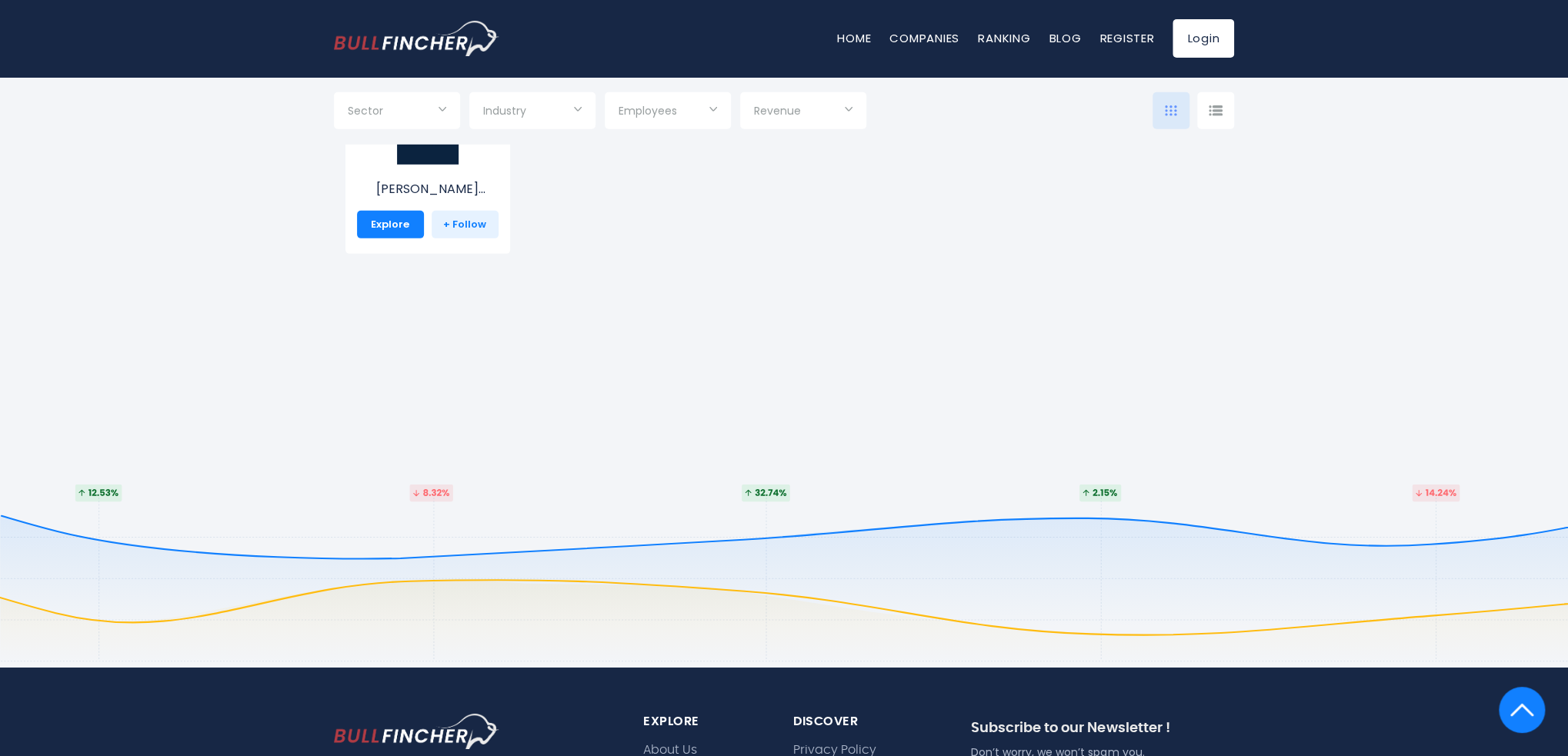
scroll to position [19078, 0]
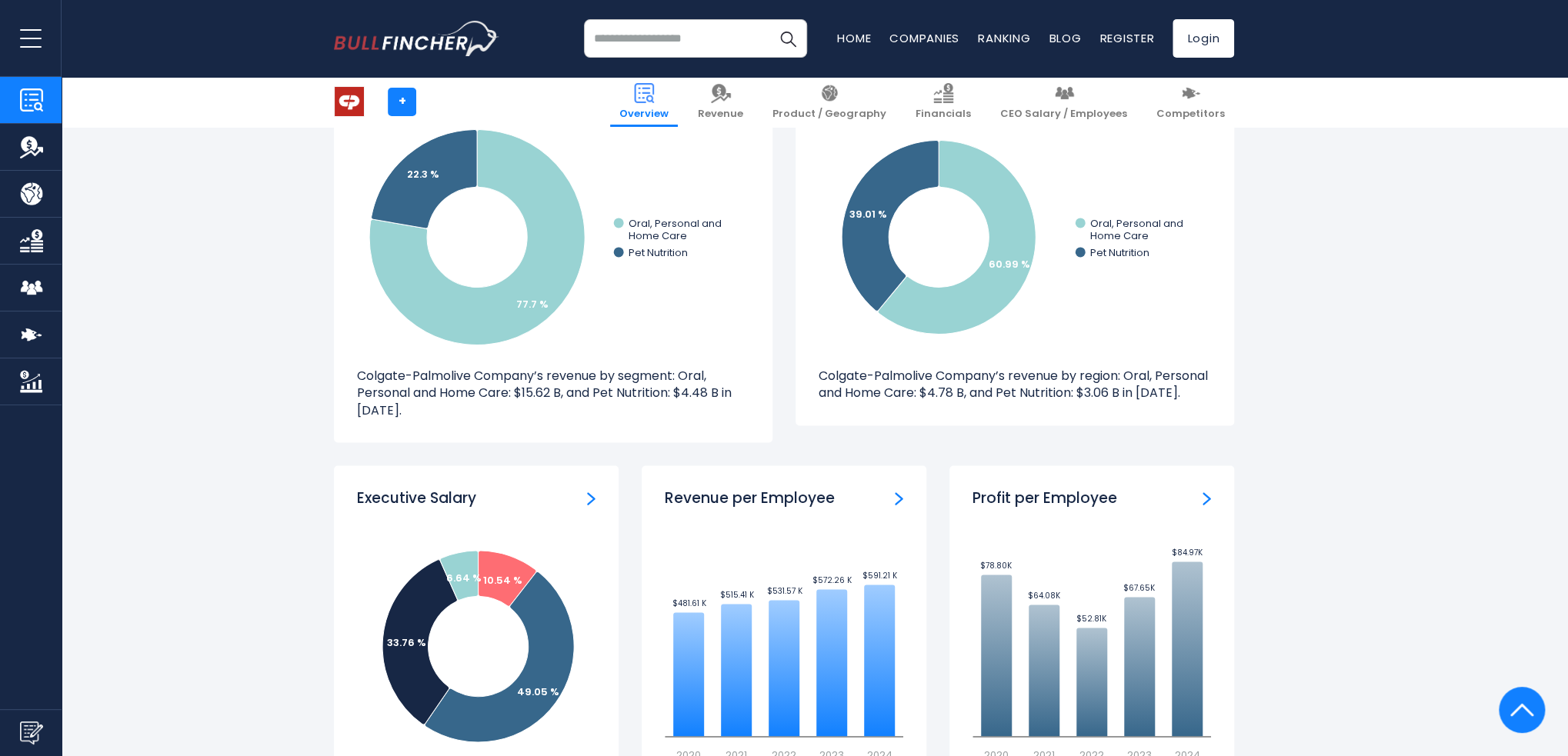
scroll to position [1616, 0]
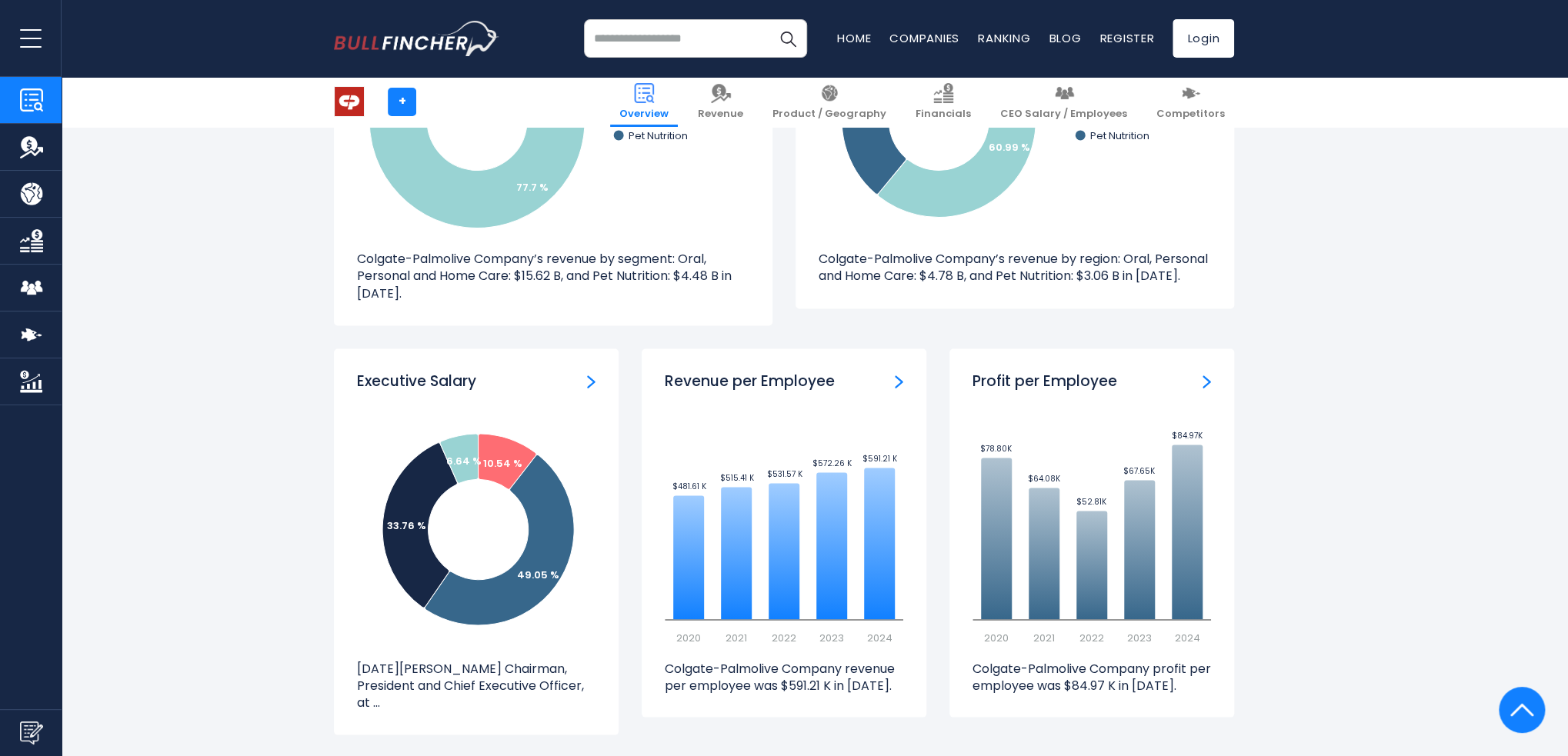
click at [588, 379] on img "ceo-salary" at bounding box center [592, 382] width 9 height 14
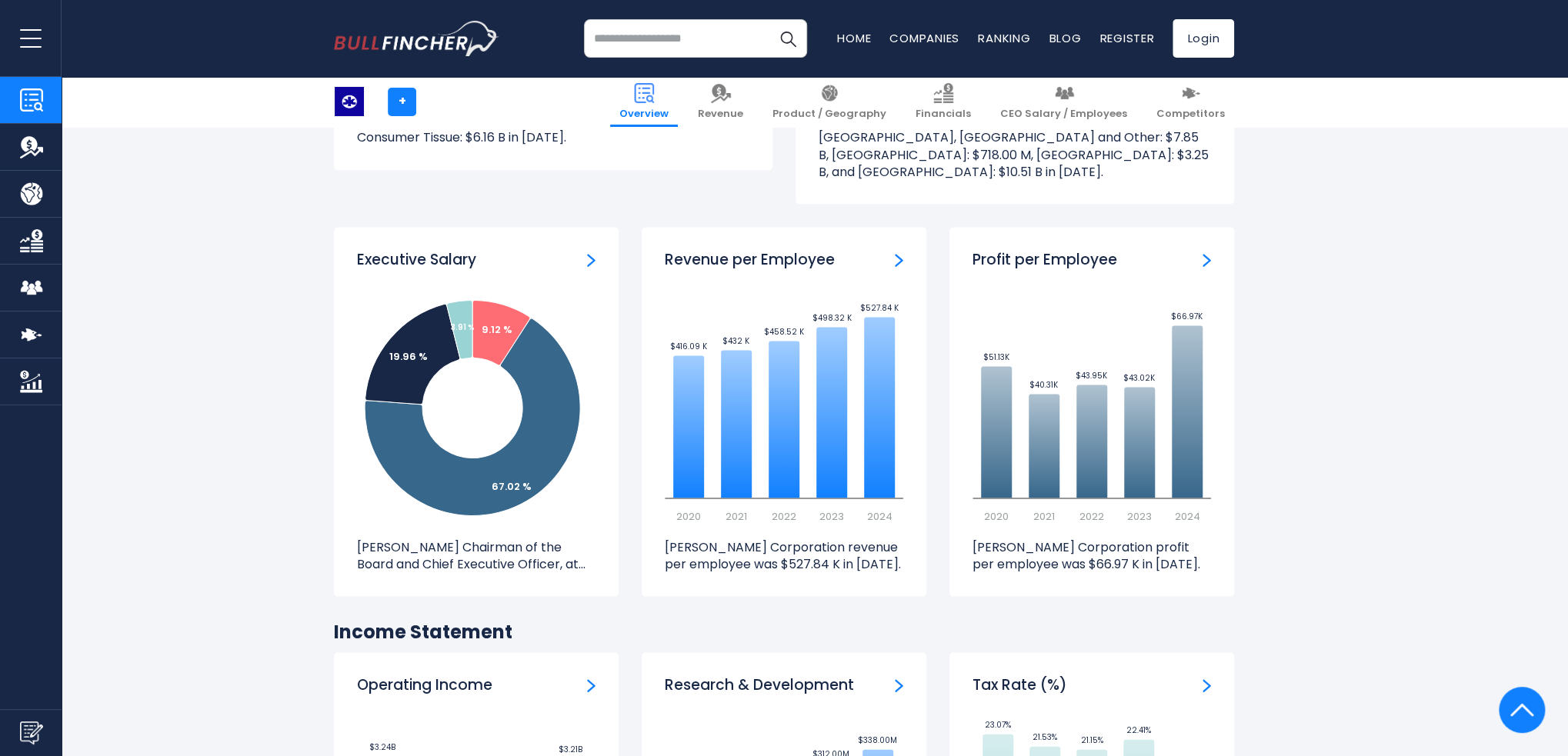
scroll to position [1692, 0]
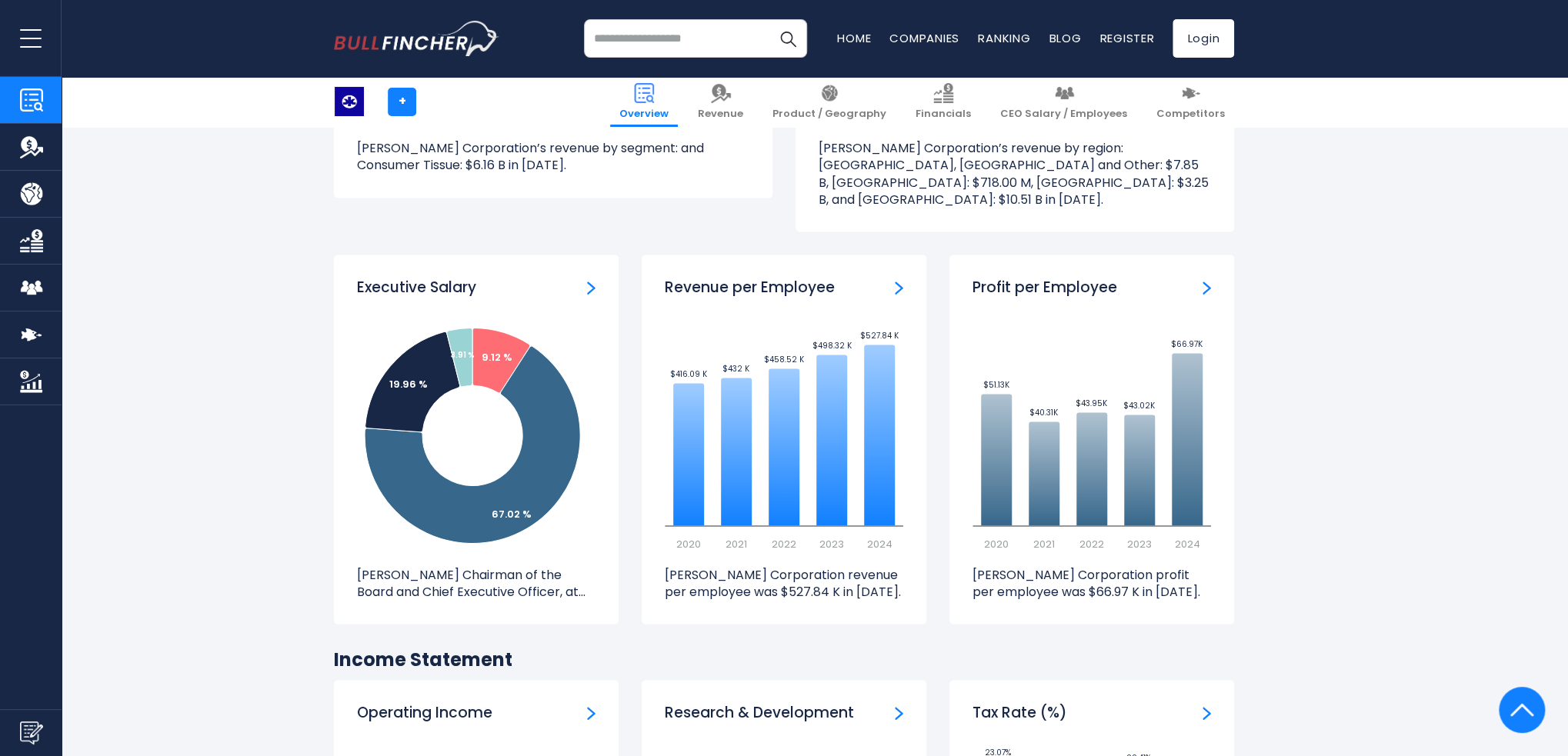
click at [591, 278] on link "ceo-salary" at bounding box center [592, 286] width 9 height 17
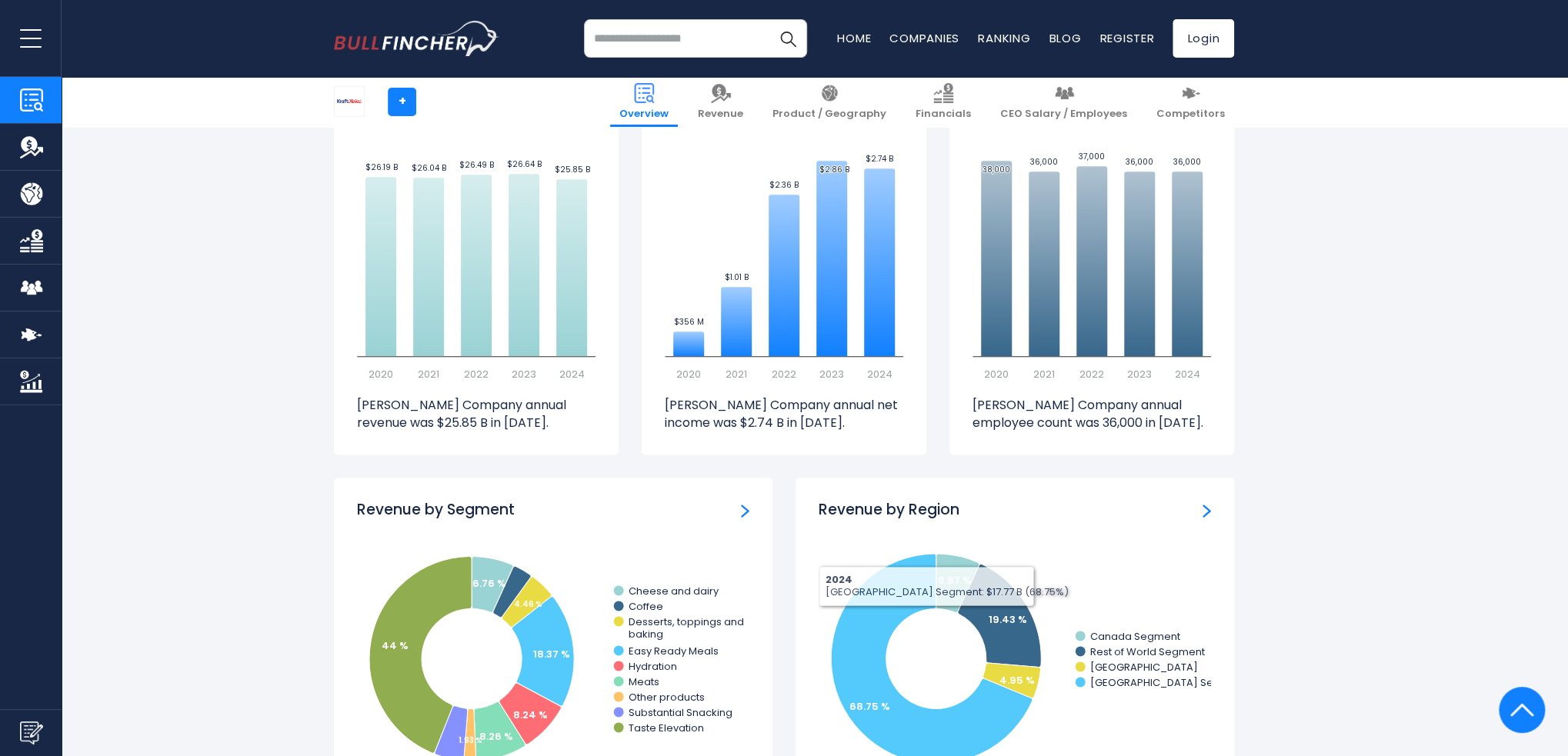
scroll to position [769, 0]
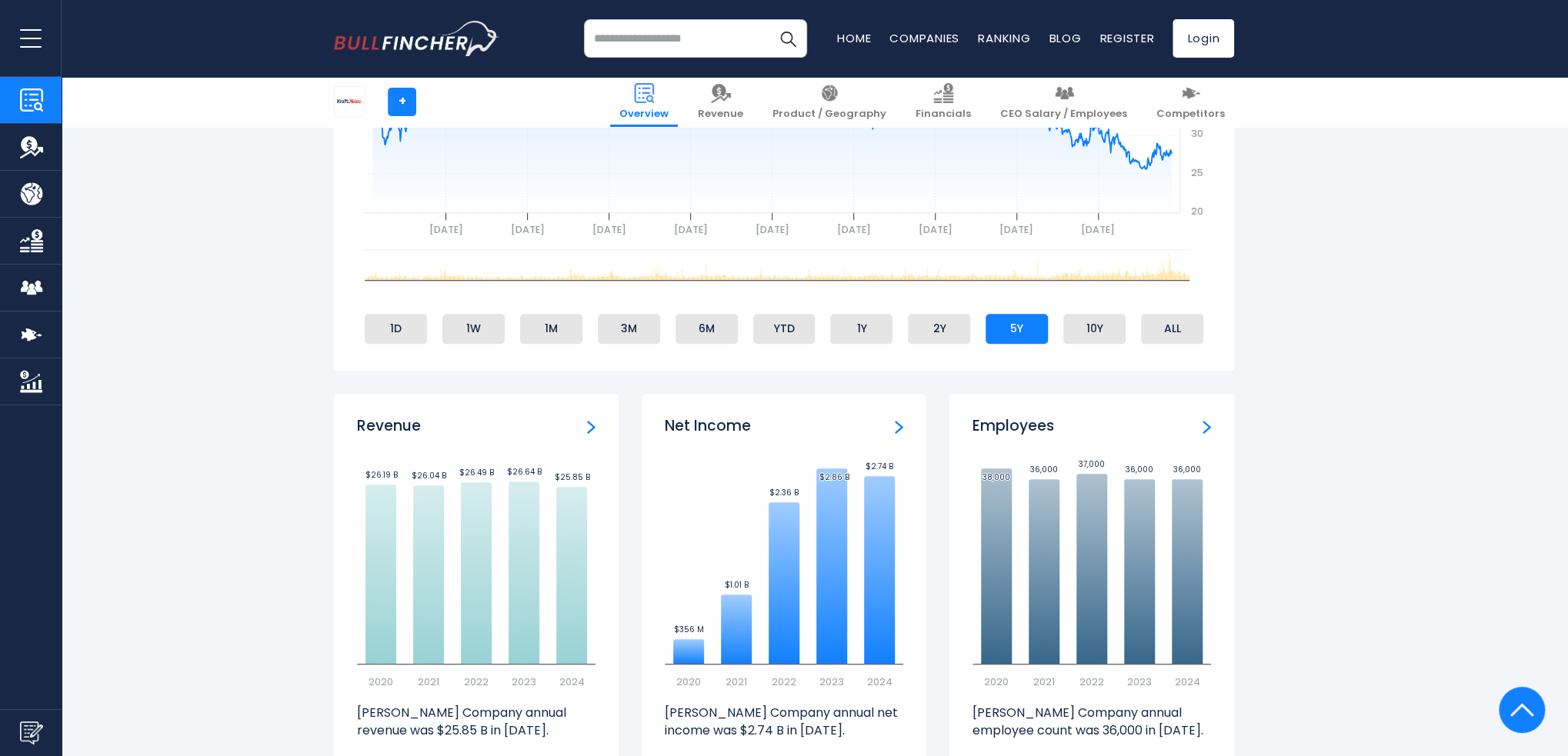
click at [1203, 432] on img "Employees" at bounding box center [1207, 427] width 9 height 14
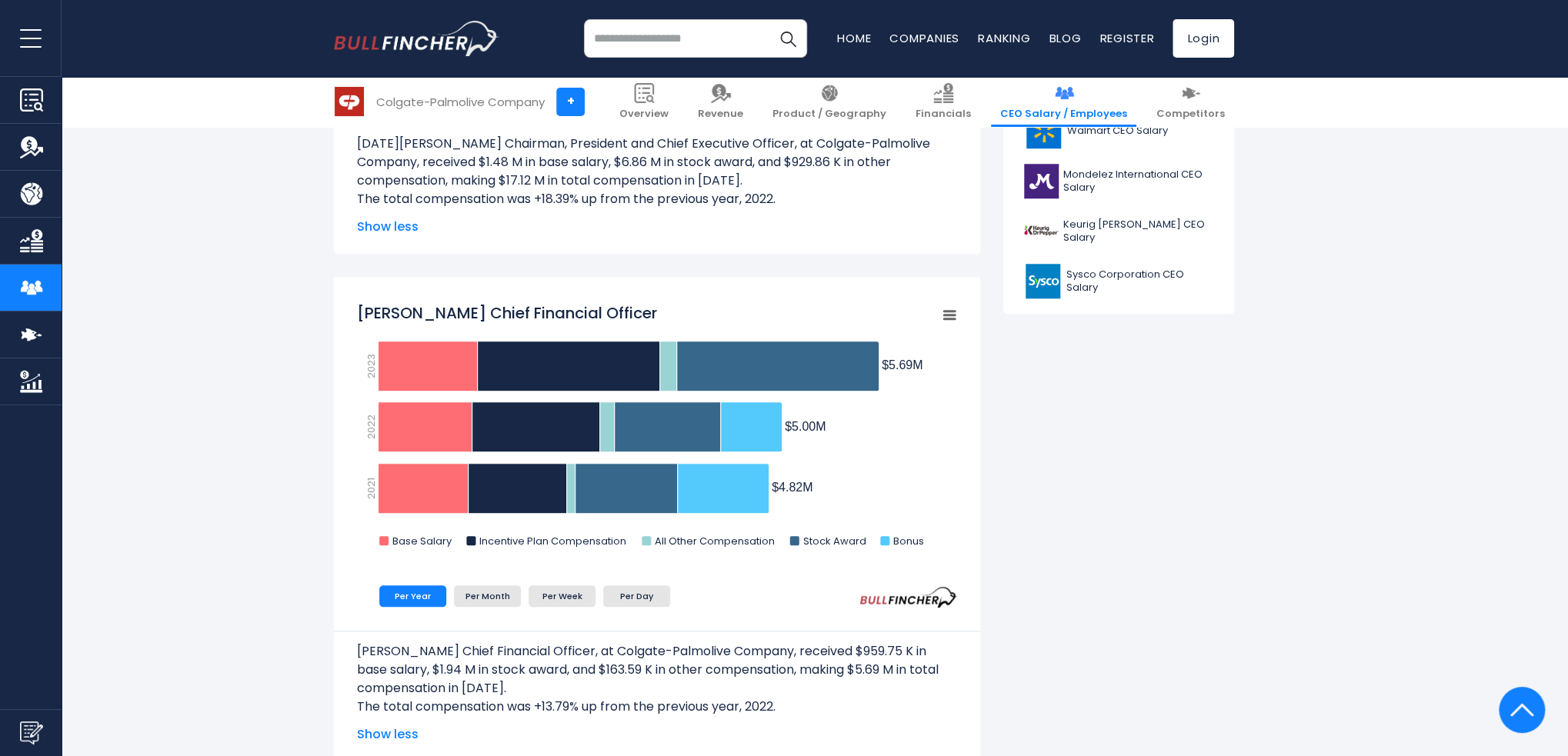
scroll to position [308, 0]
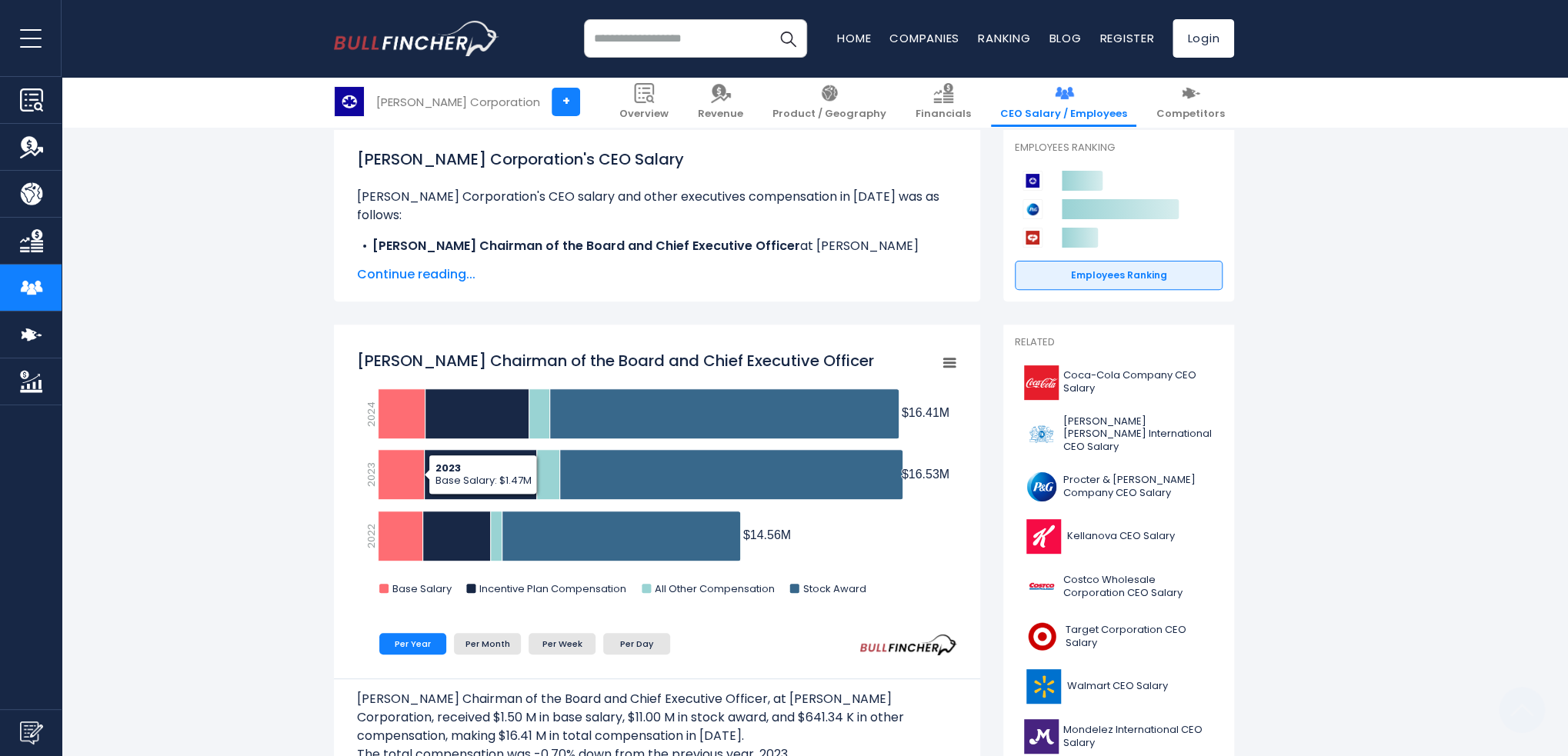
scroll to position [385, 0]
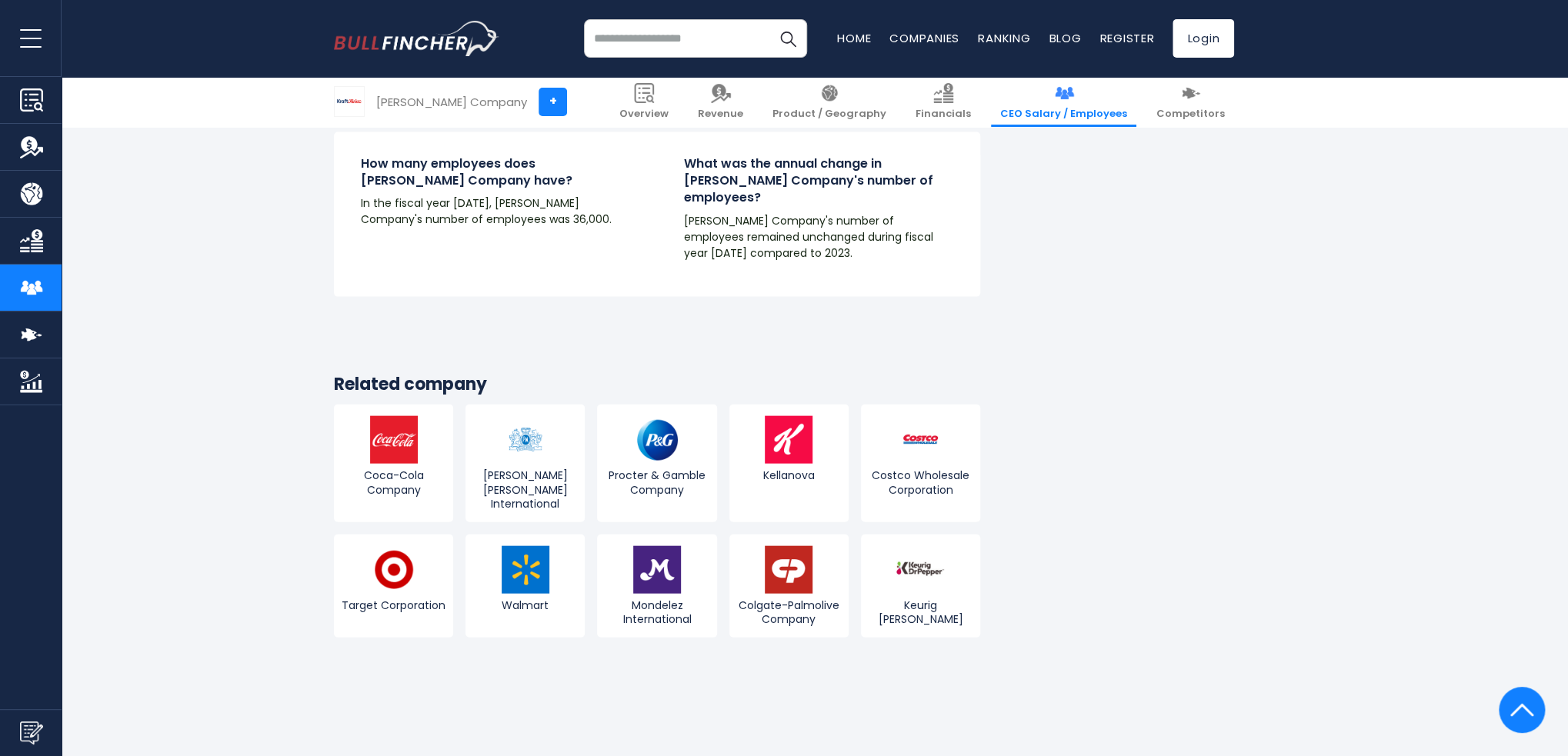
scroll to position [2077, 0]
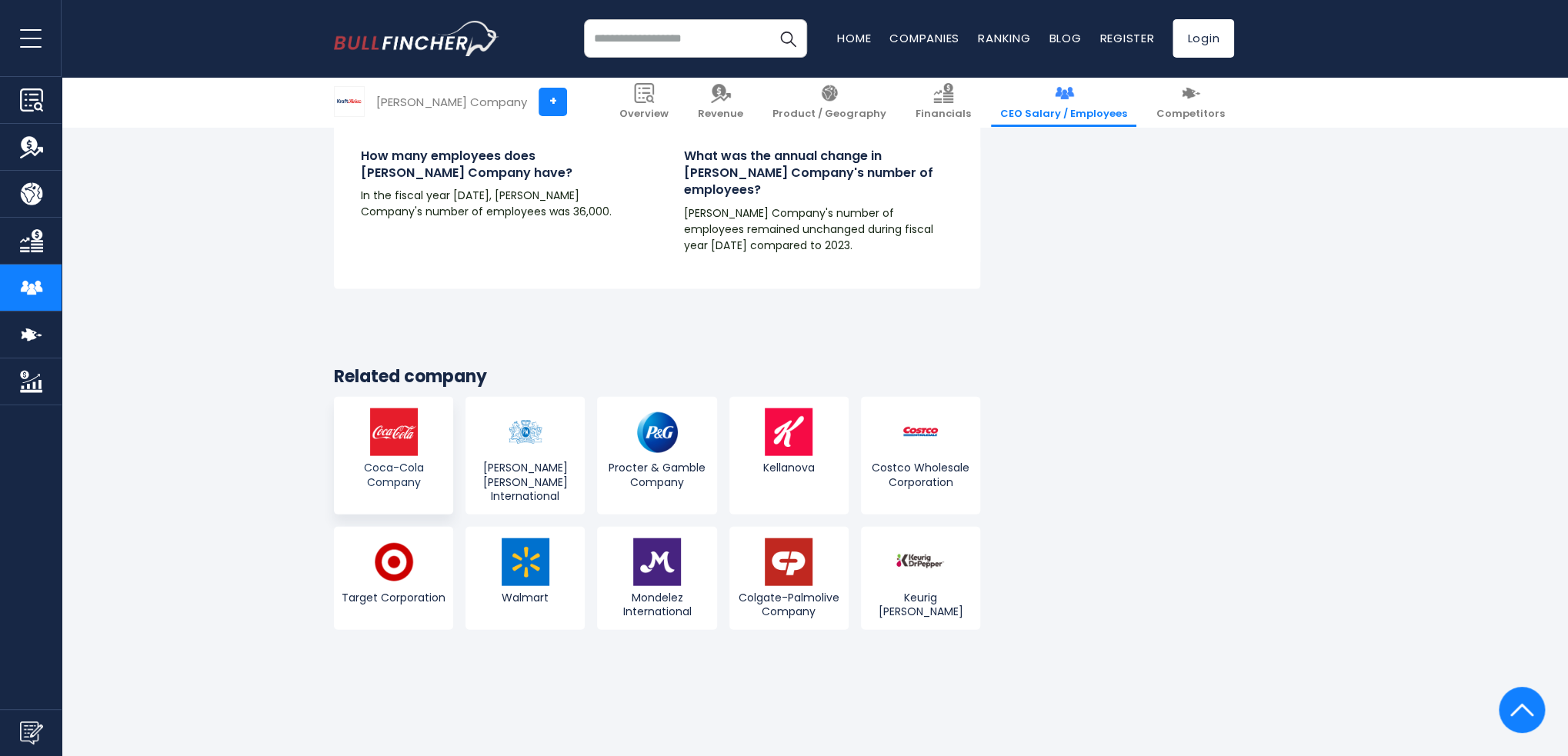
click at [393, 416] on img at bounding box center [394, 433] width 47 height 47
